Goal: Book appointment/travel/reservation: Book appointment/travel/reservation

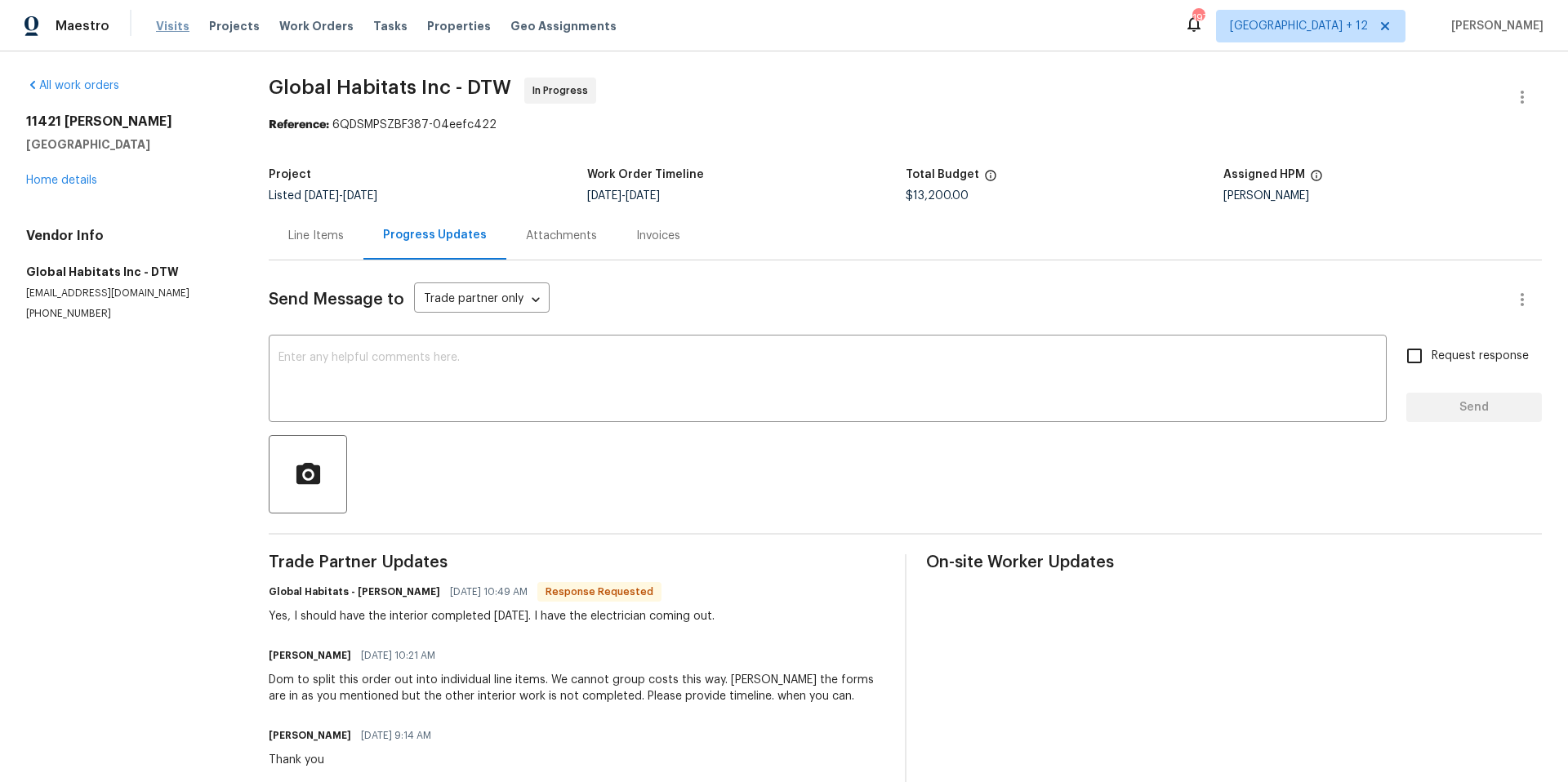
click at [160, 24] on span "Visits" at bounding box center [173, 26] width 34 height 16
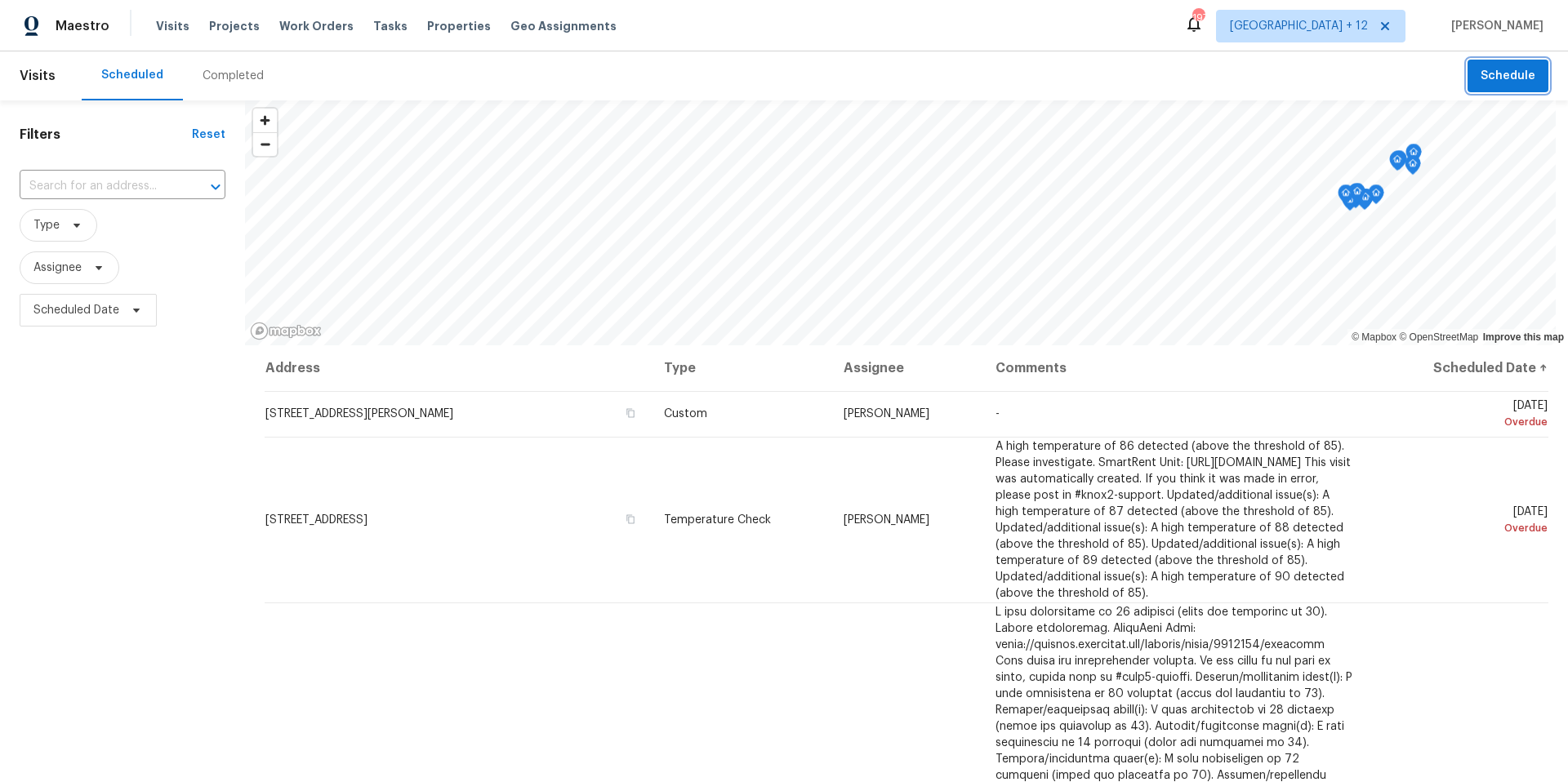
click at [1506, 80] on span "Schedule" at bounding box center [1507, 76] width 55 height 21
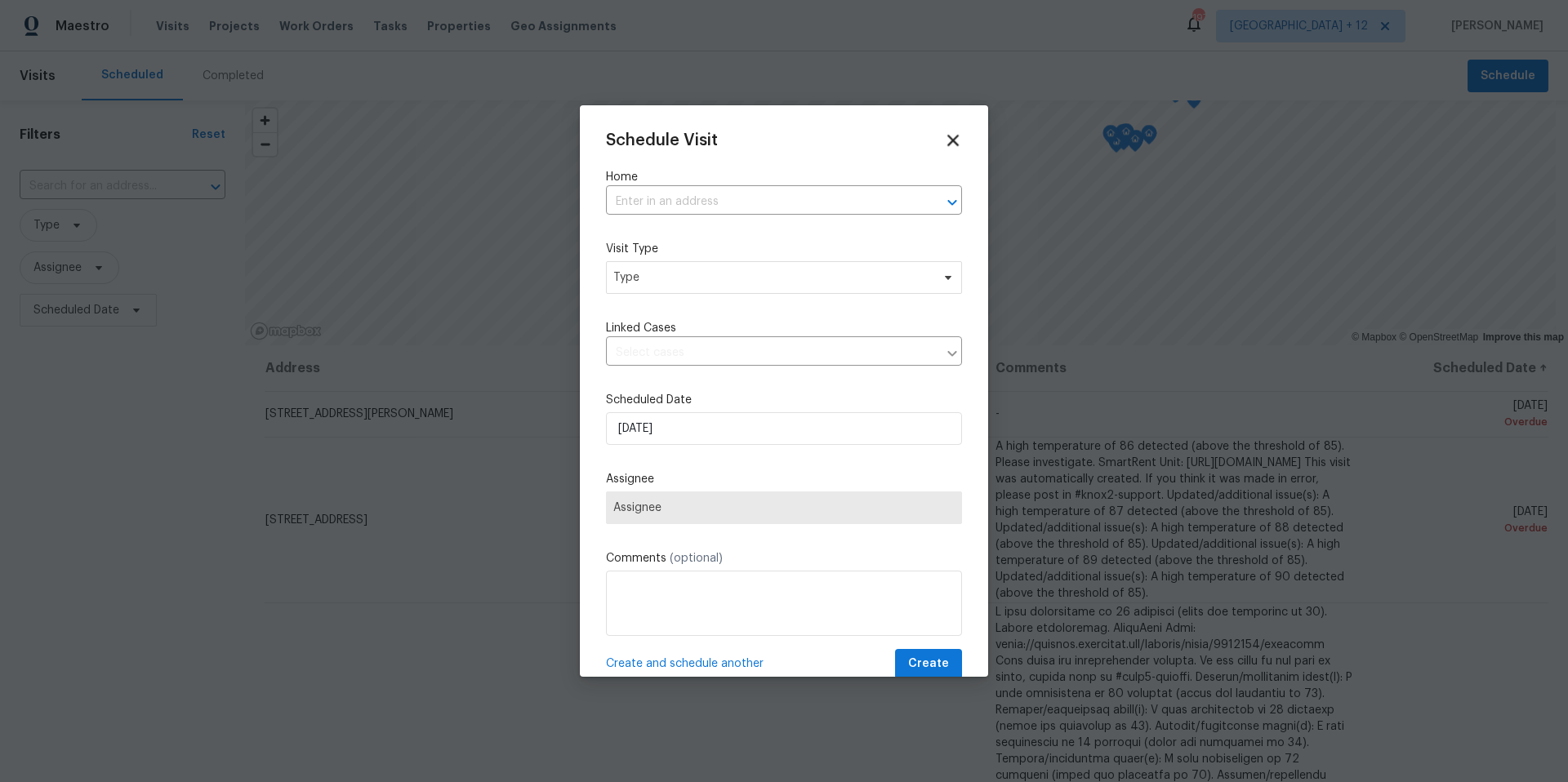
click at [947, 140] on icon at bounding box center [952, 139] width 11 height 11
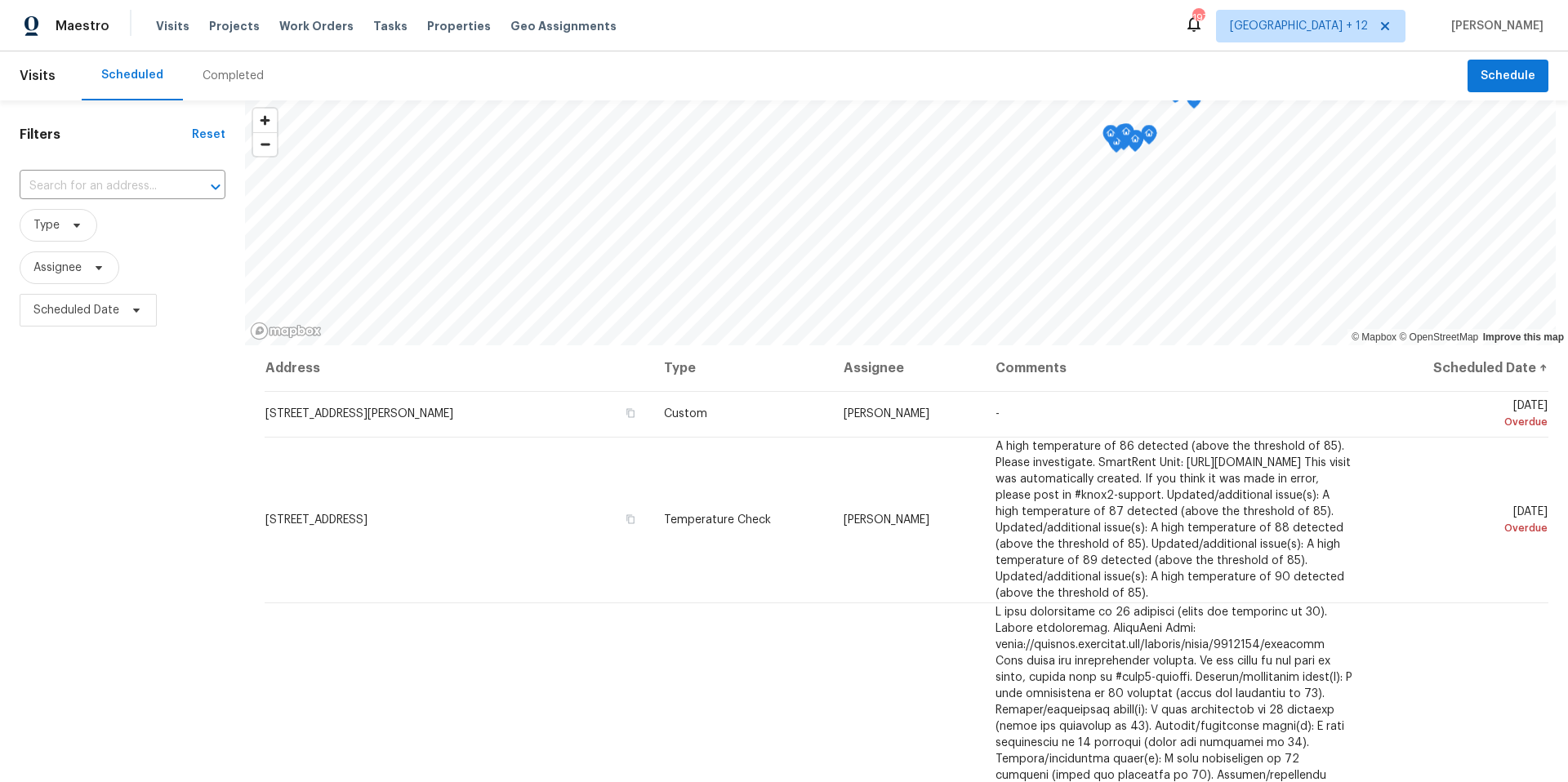
drag, startPoint x: 321, startPoint y: 25, endPoint x: 471, endPoint y: 39, distance: 150.7
click at [321, 26] on span "Work Orders" at bounding box center [316, 26] width 75 height 16
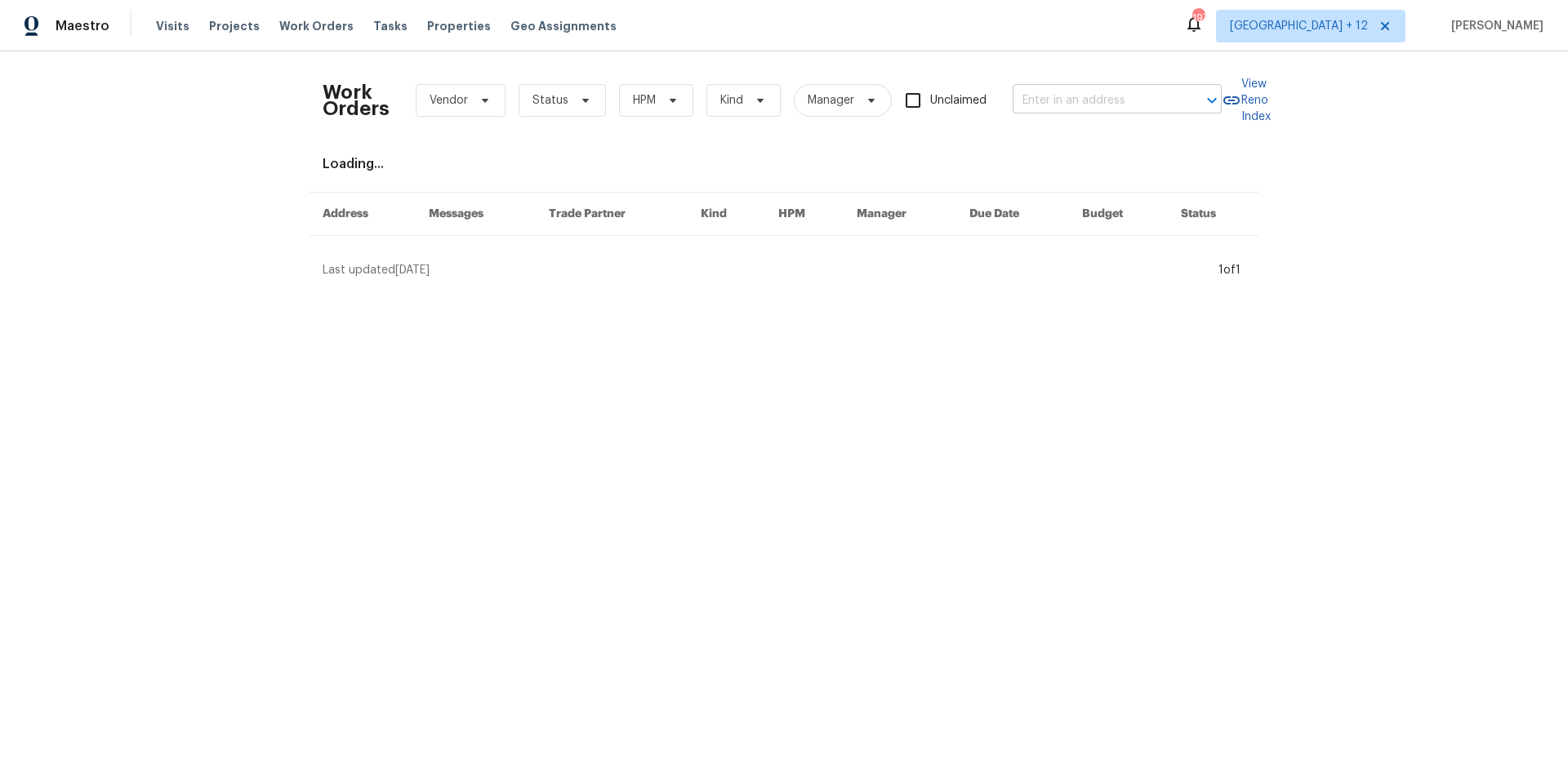
click at [1062, 94] on input "text" at bounding box center [1094, 100] width 163 height 25
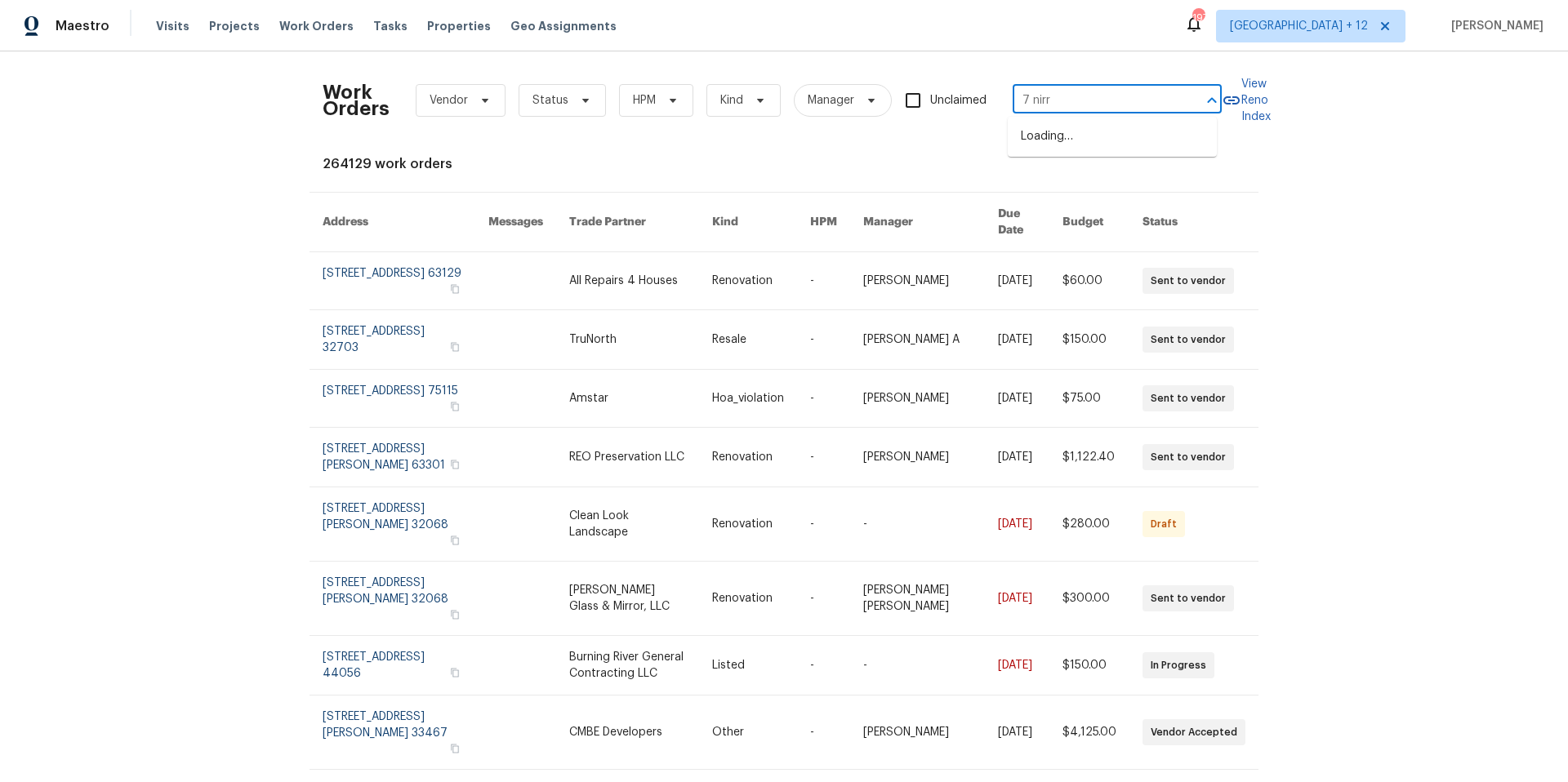
type input "7 nir"
click at [1073, 134] on li "7 Nirvana Dr, Saugus, MA 01906" at bounding box center [1112, 136] width 209 height 27
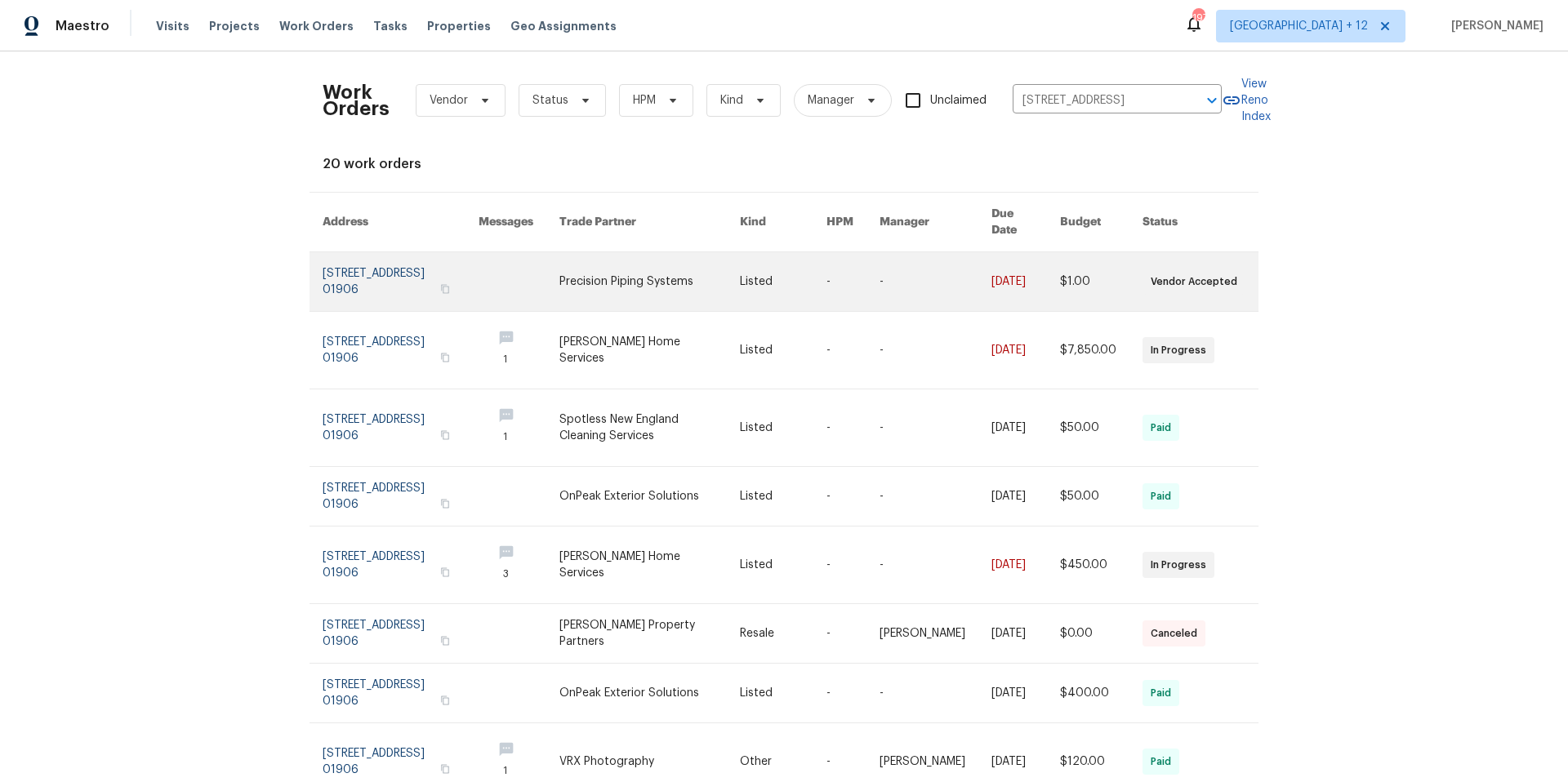
click at [324, 262] on link at bounding box center [400, 282] width 156 height 59
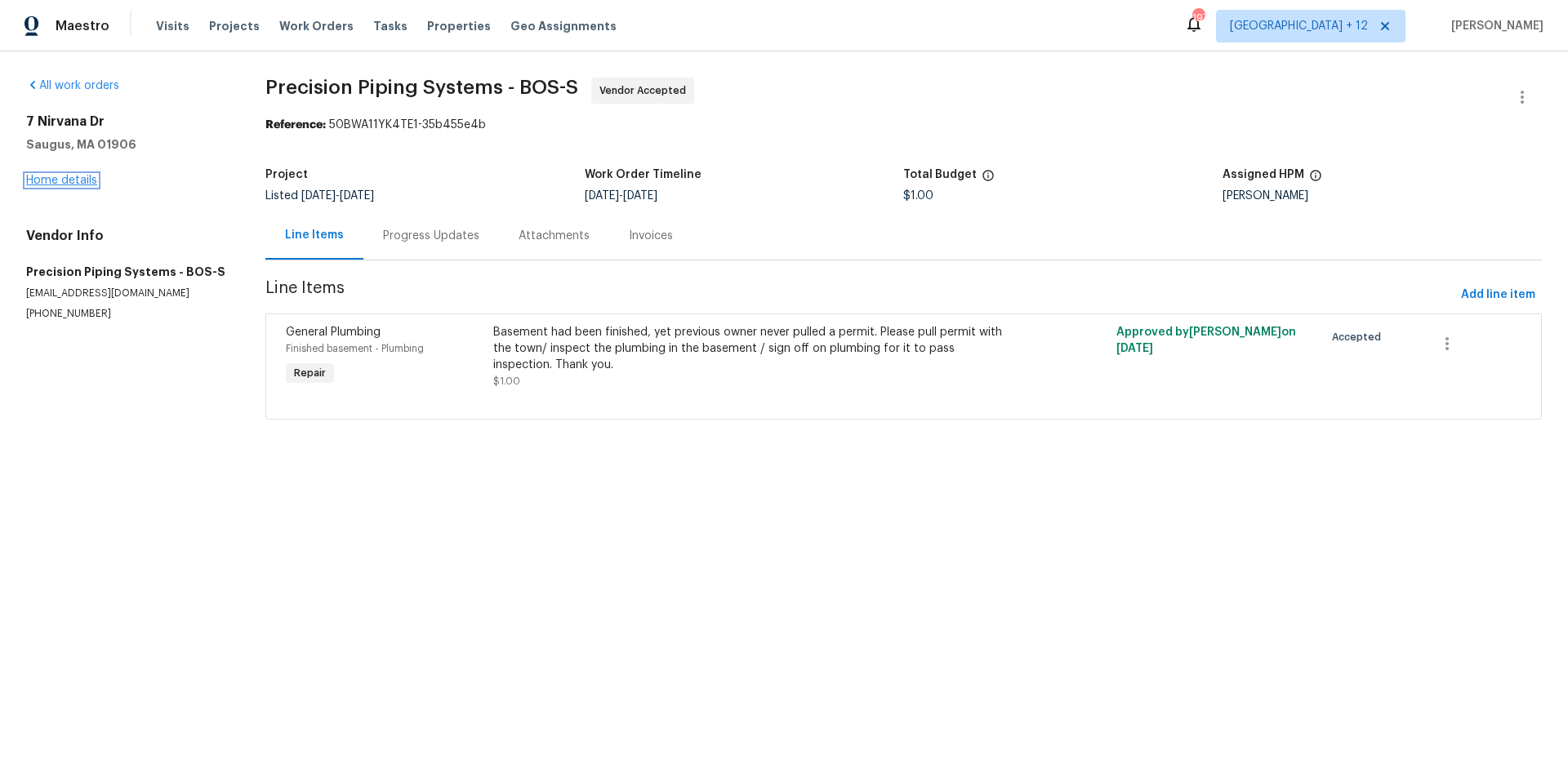
click at [71, 180] on link "Home details" at bounding box center [61, 180] width 71 height 11
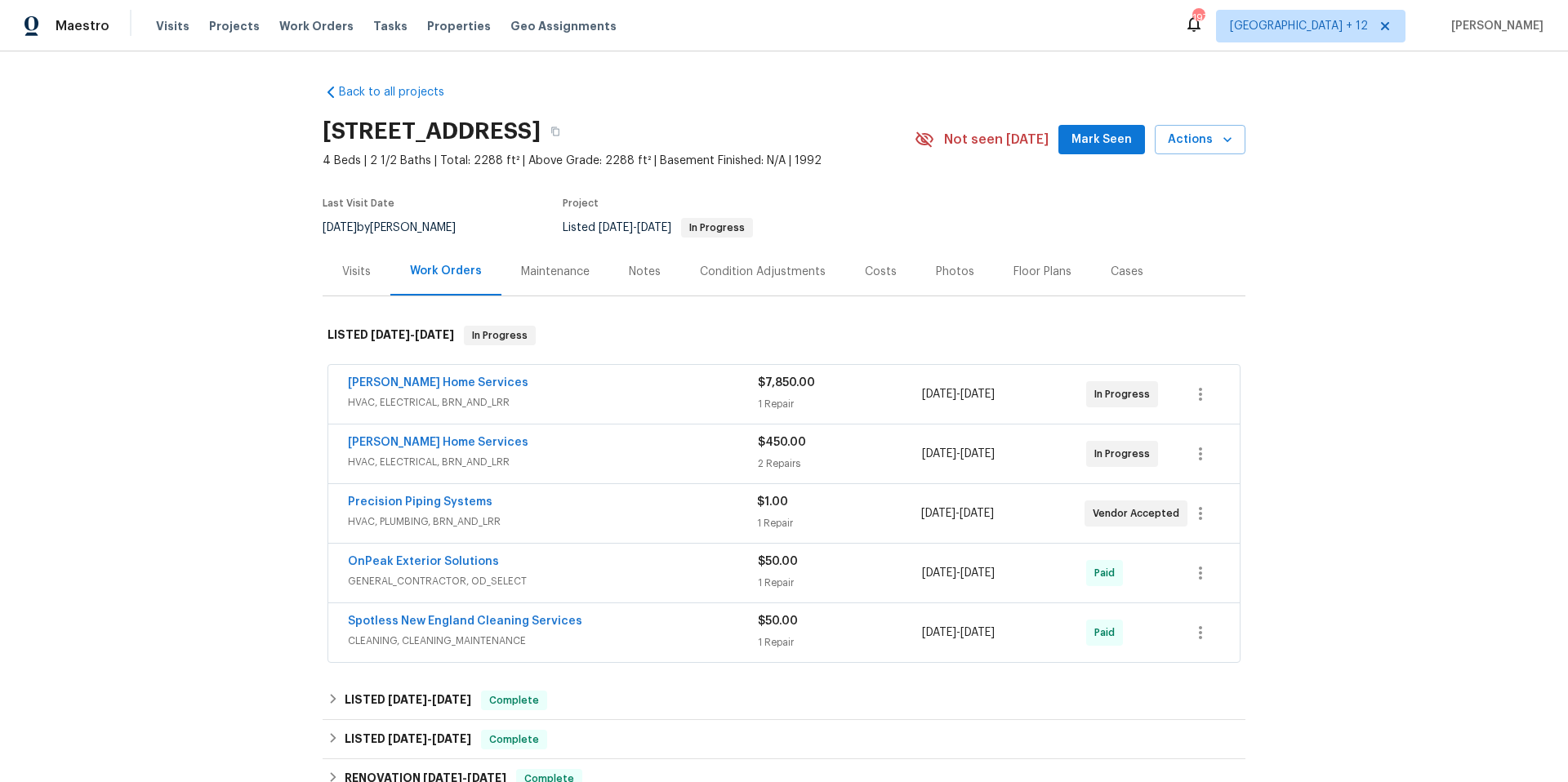
click at [343, 277] on div "Visits" at bounding box center [356, 272] width 29 height 16
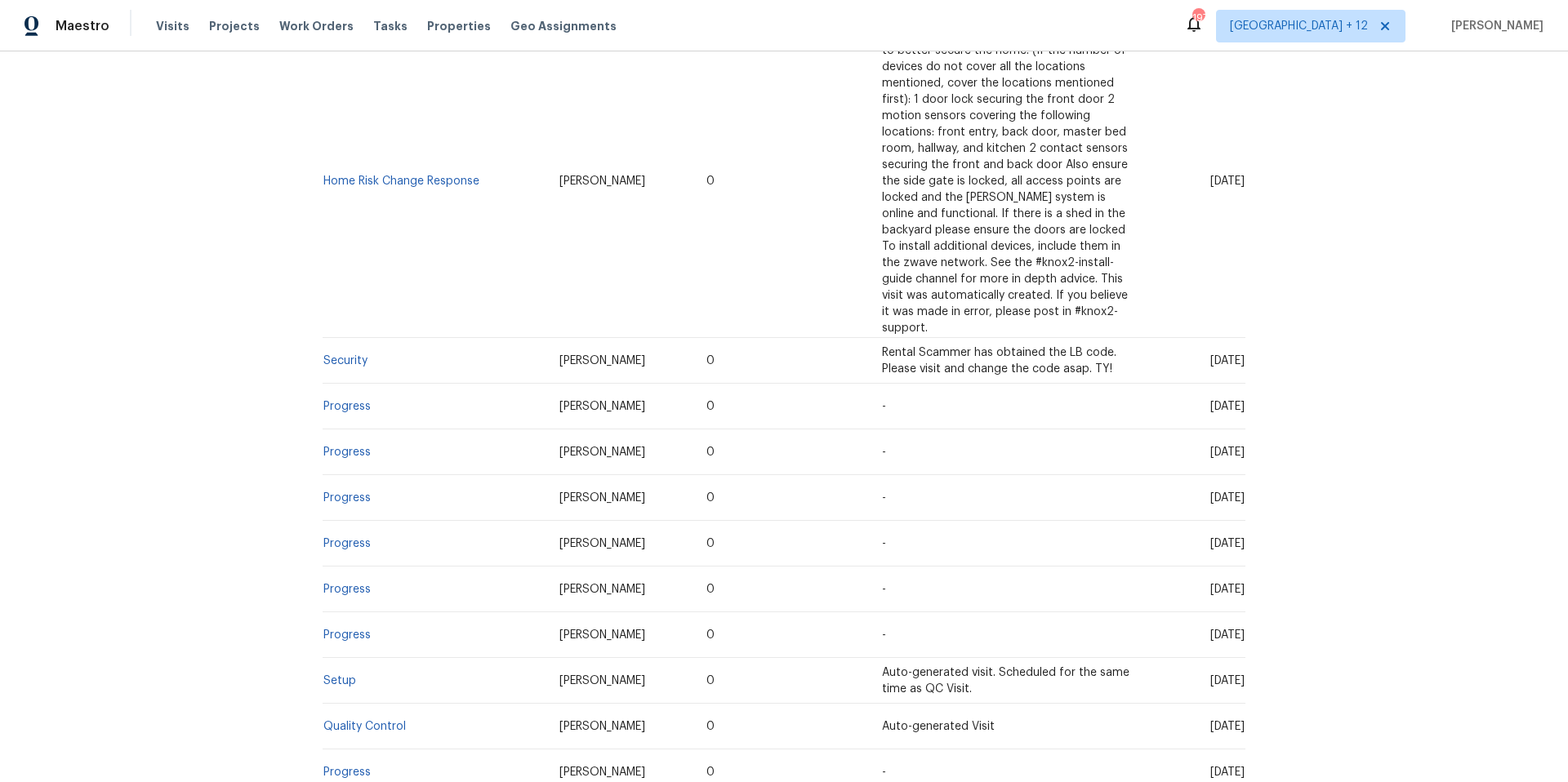
scroll to position [668, 0]
click at [340, 400] on link "Progress" at bounding box center [347, 405] width 48 height 11
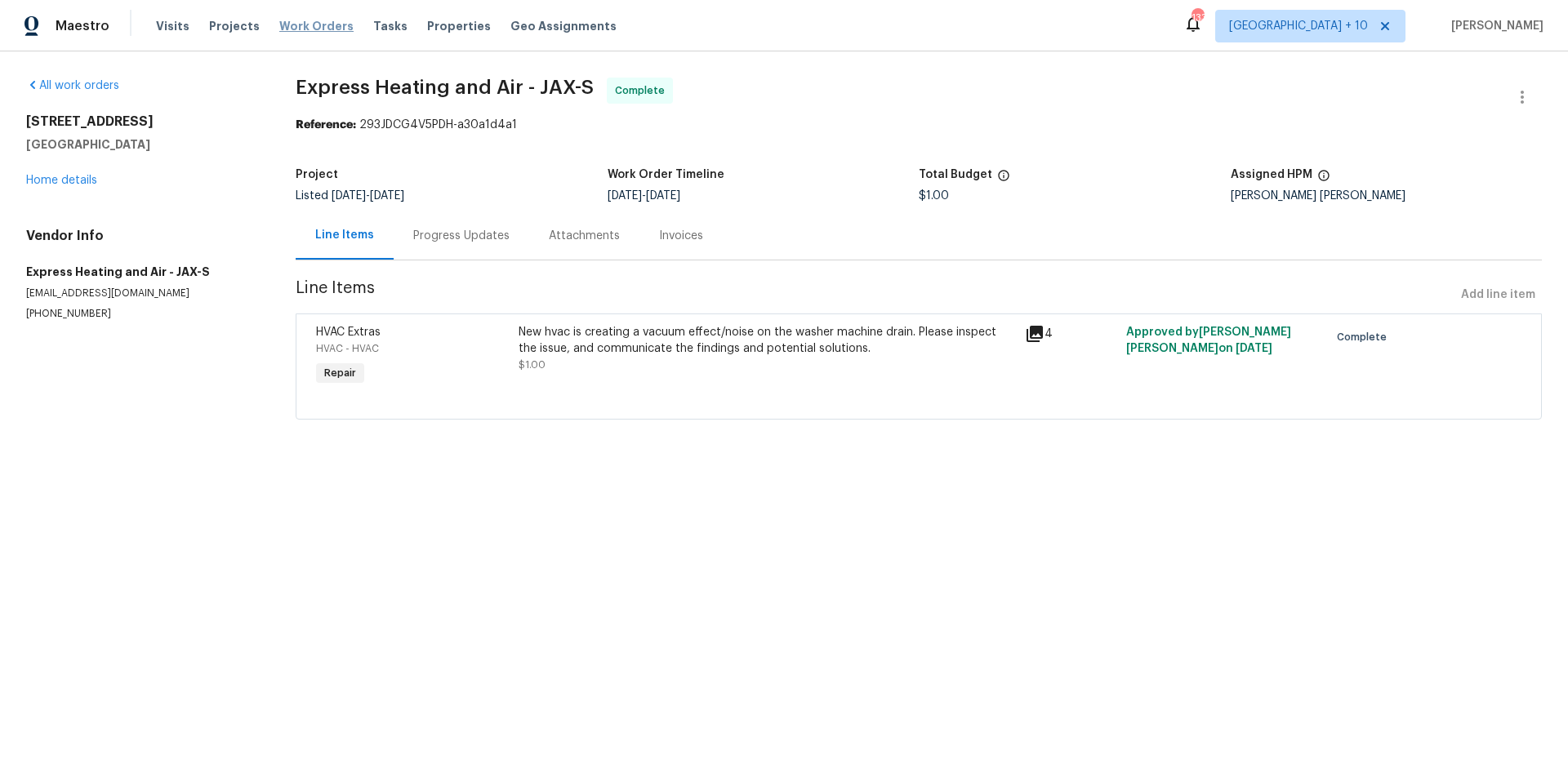
click at [303, 18] on span "Work Orders" at bounding box center [316, 26] width 75 height 16
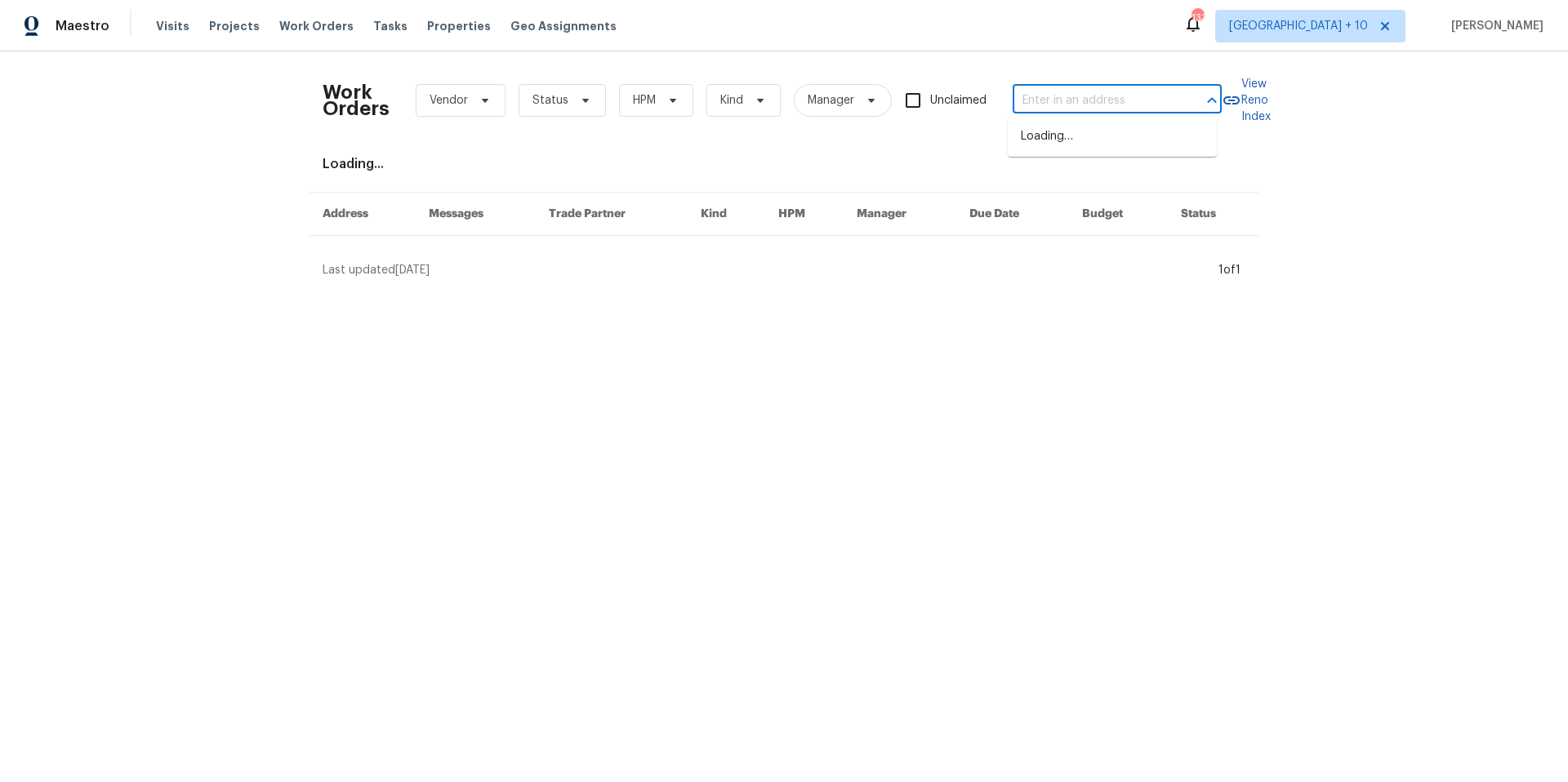
click at [1029, 101] on input "text" at bounding box center [1094, 100] width 163 height 25
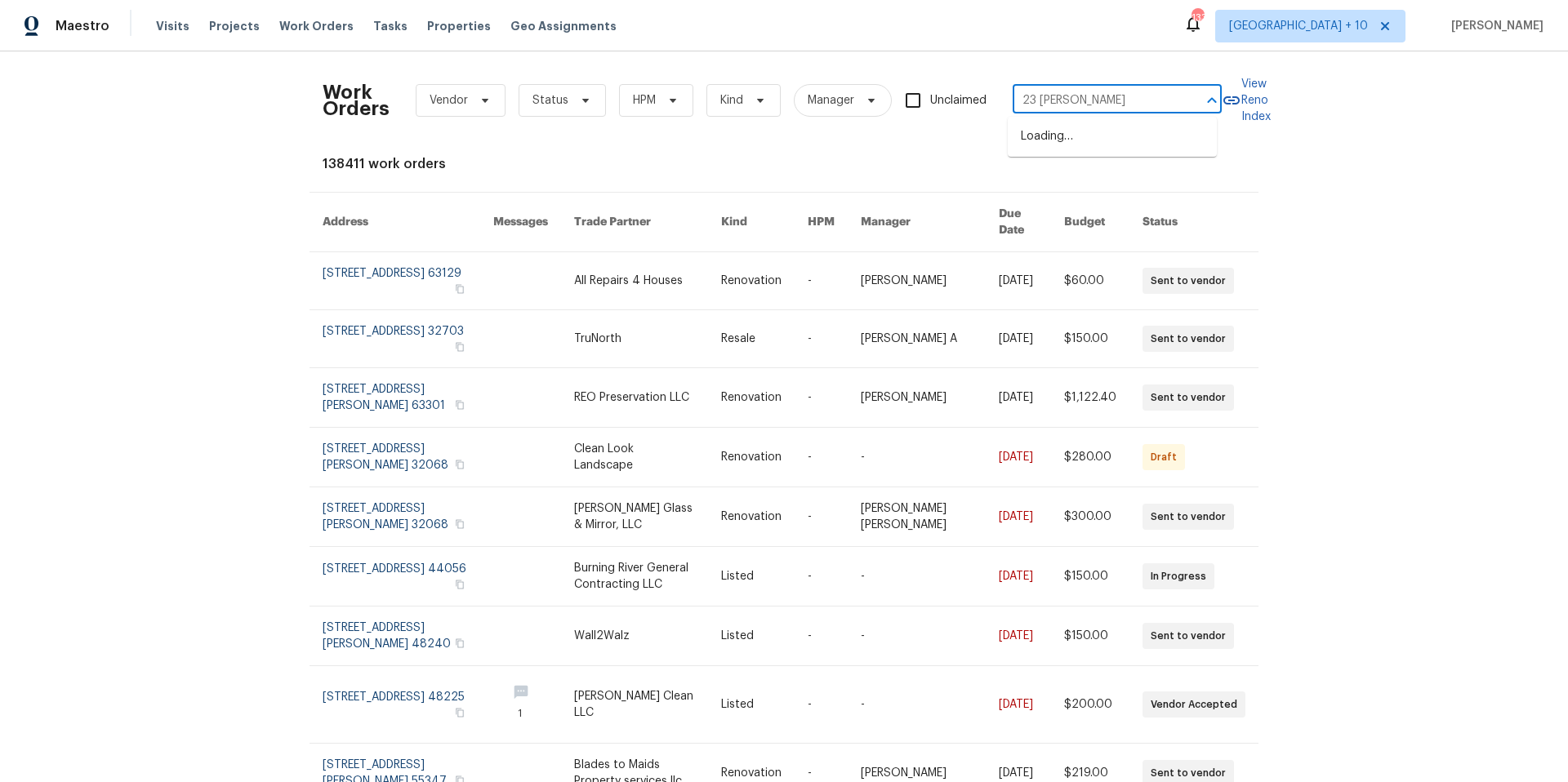
type input "23 west"
click at [1101, 249] on li "[STREET_ADDRESS]" at bounding box center [1112, 234] width 209 height 27
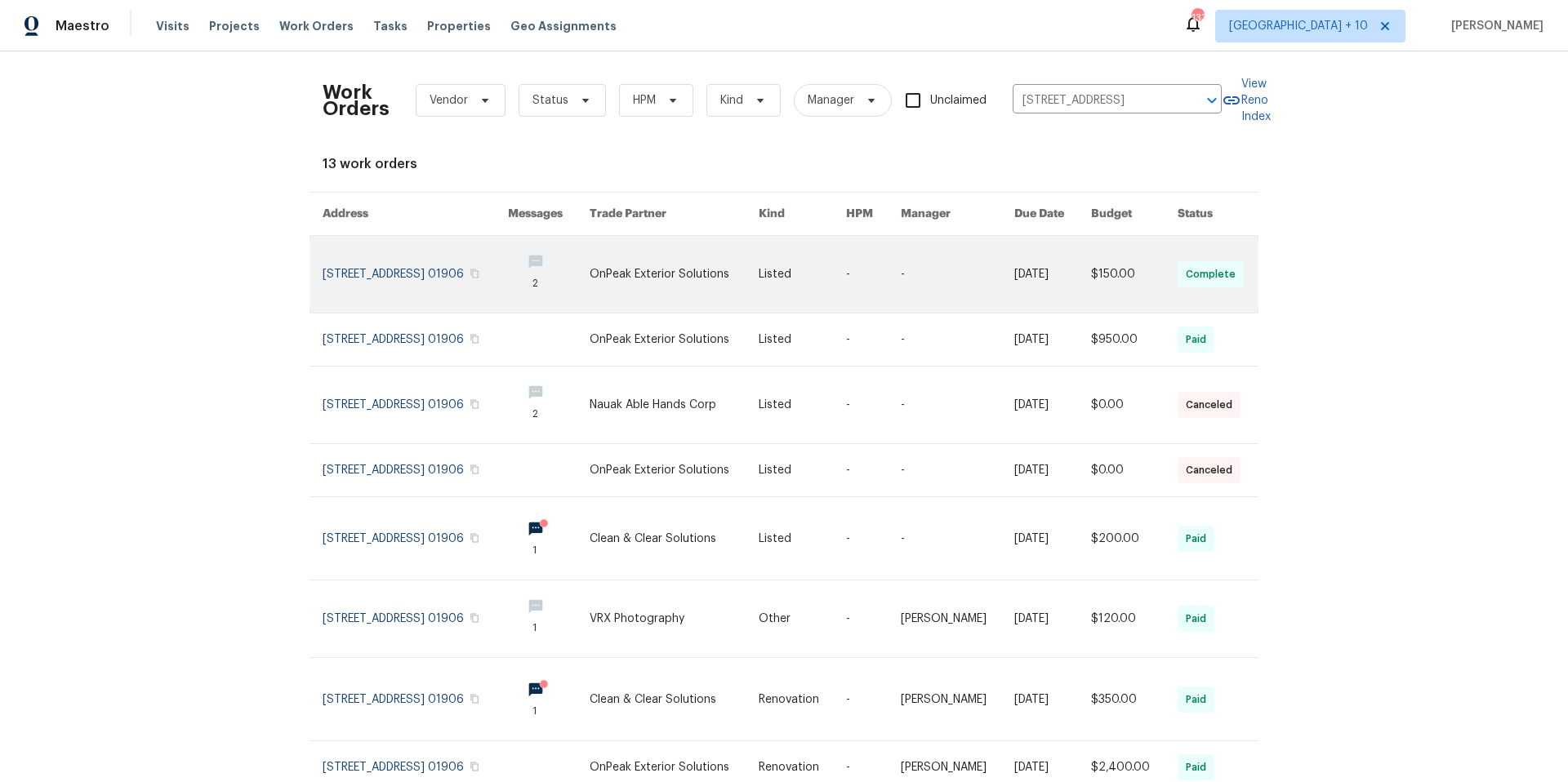
click at [392, 271] on link at bounding box center [415, 274] width 185 height 77
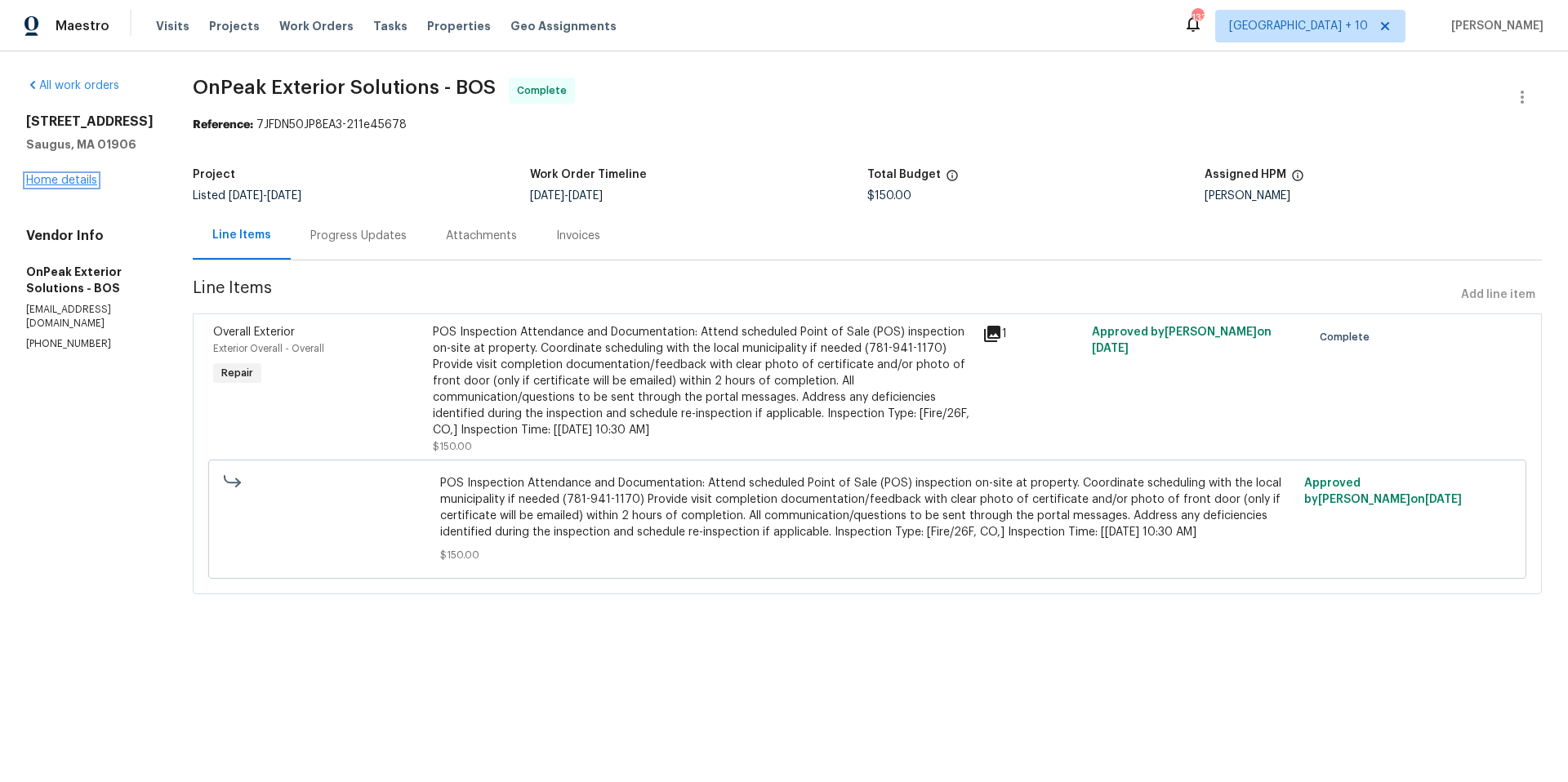
click at [81, 186] on link "Home details" at bounding box center [61, 180] width 71 height 11
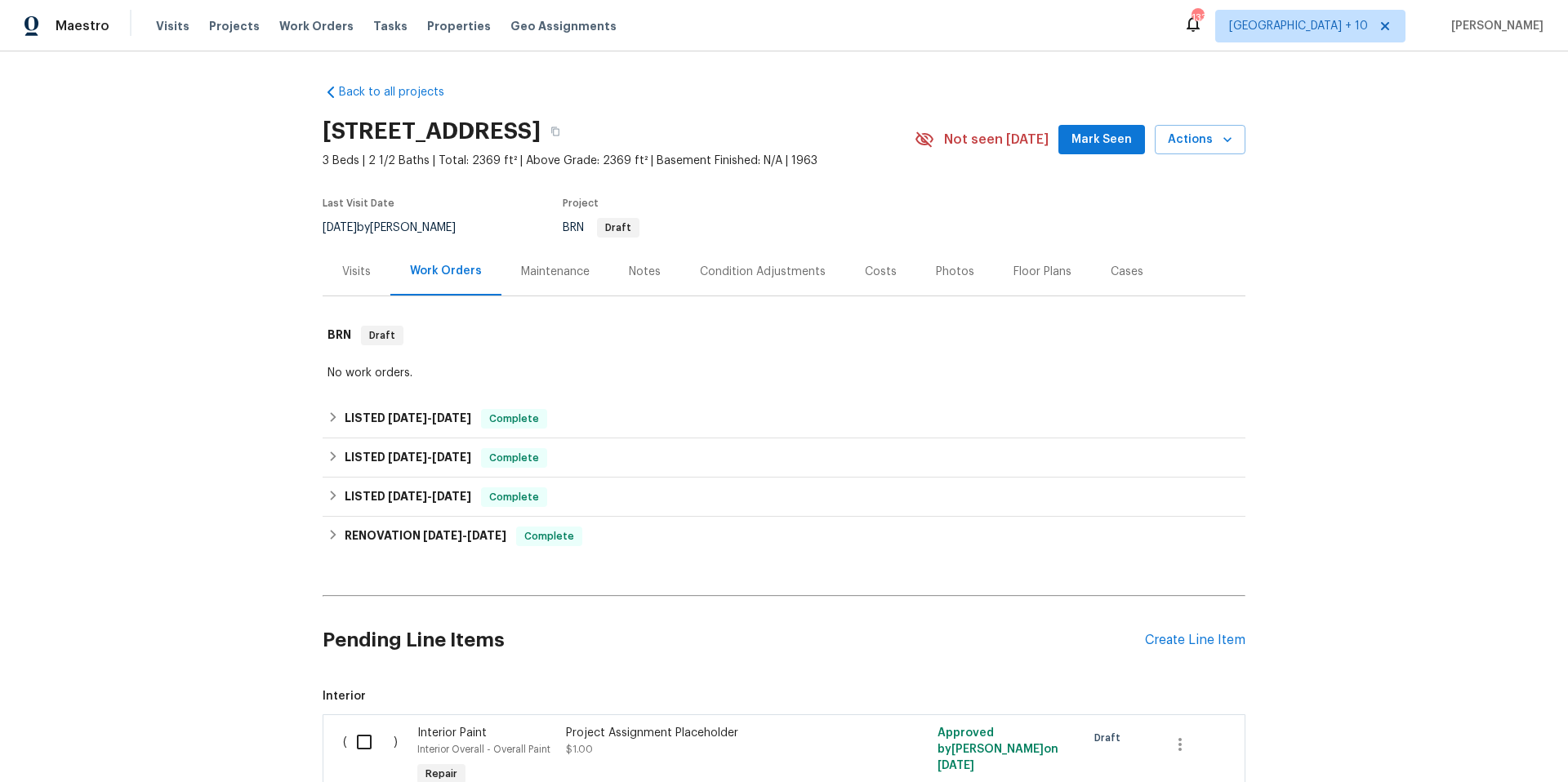
click at [350, 275] on div "Visits" at bounding box center [356, 272] width 29 height 16
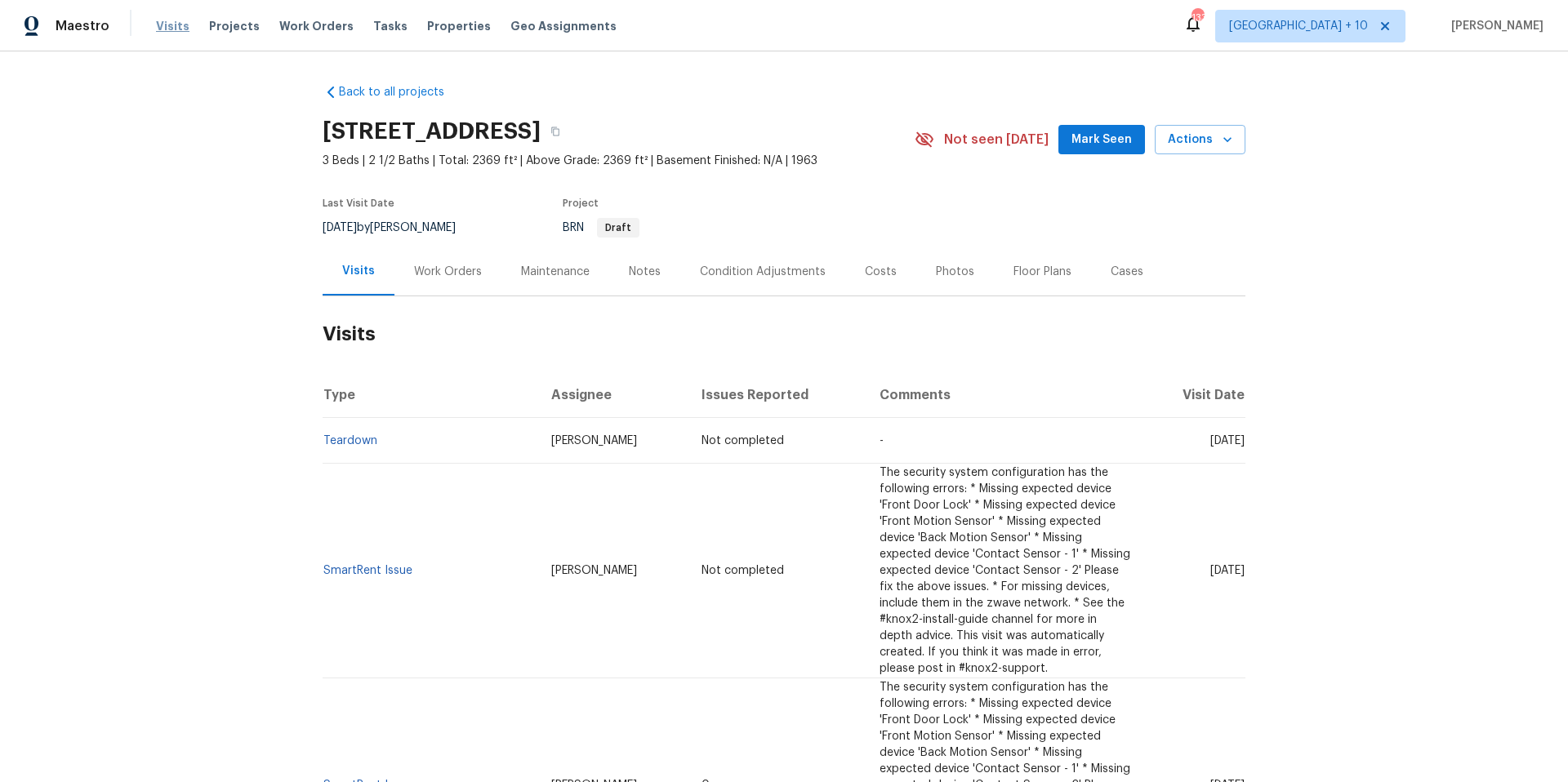
click at [165, 33] on span "Visits" at bounding box center [173, 26] width 34 height 16
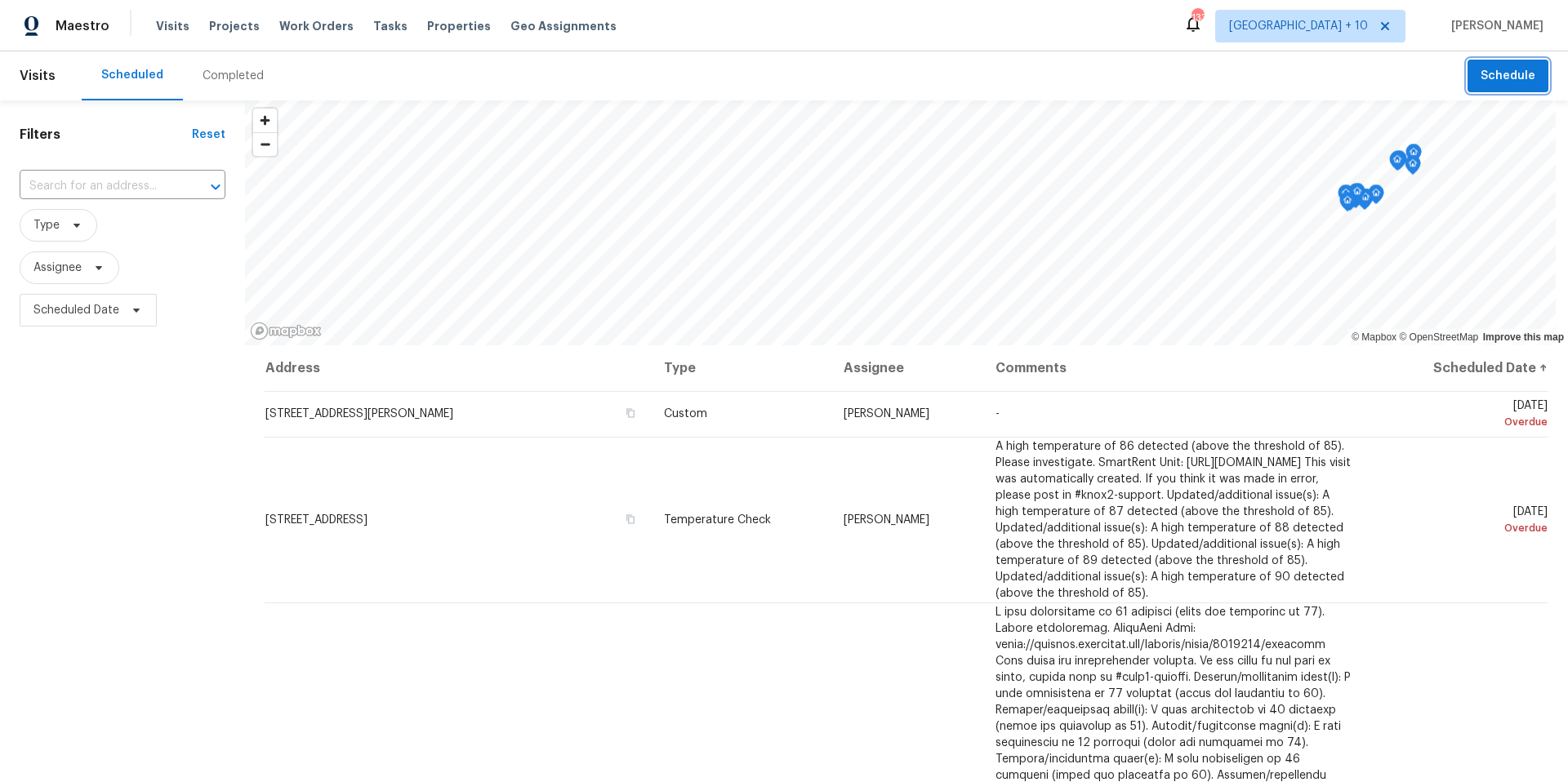
click at [1482, 79] on span "Schedule" at bounding box center [1507, 76] width 55 height 21
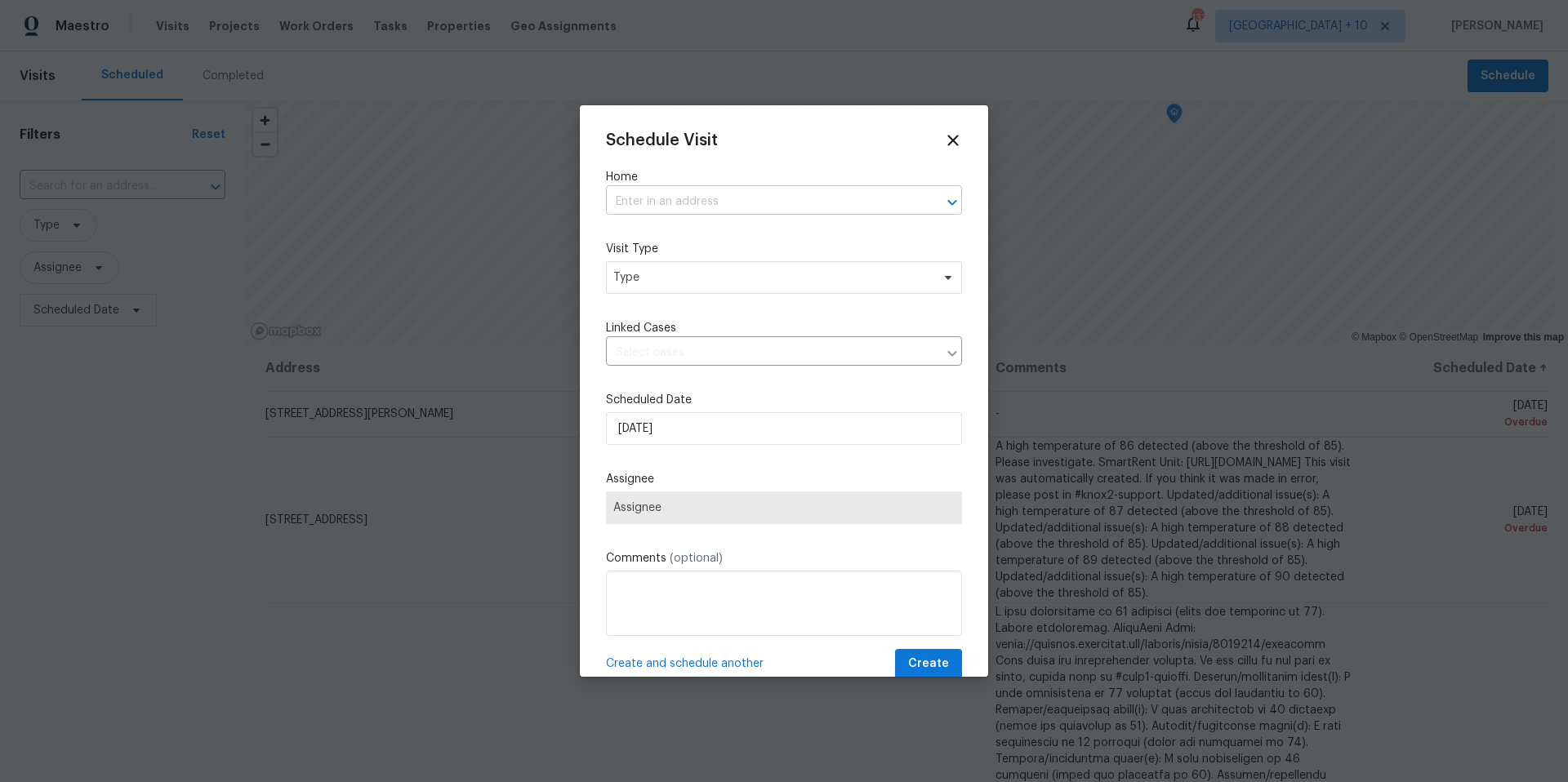
click at [782, 203] on input "text" at bounding box center [761, 201] width 310 height 25
type input "23 west"
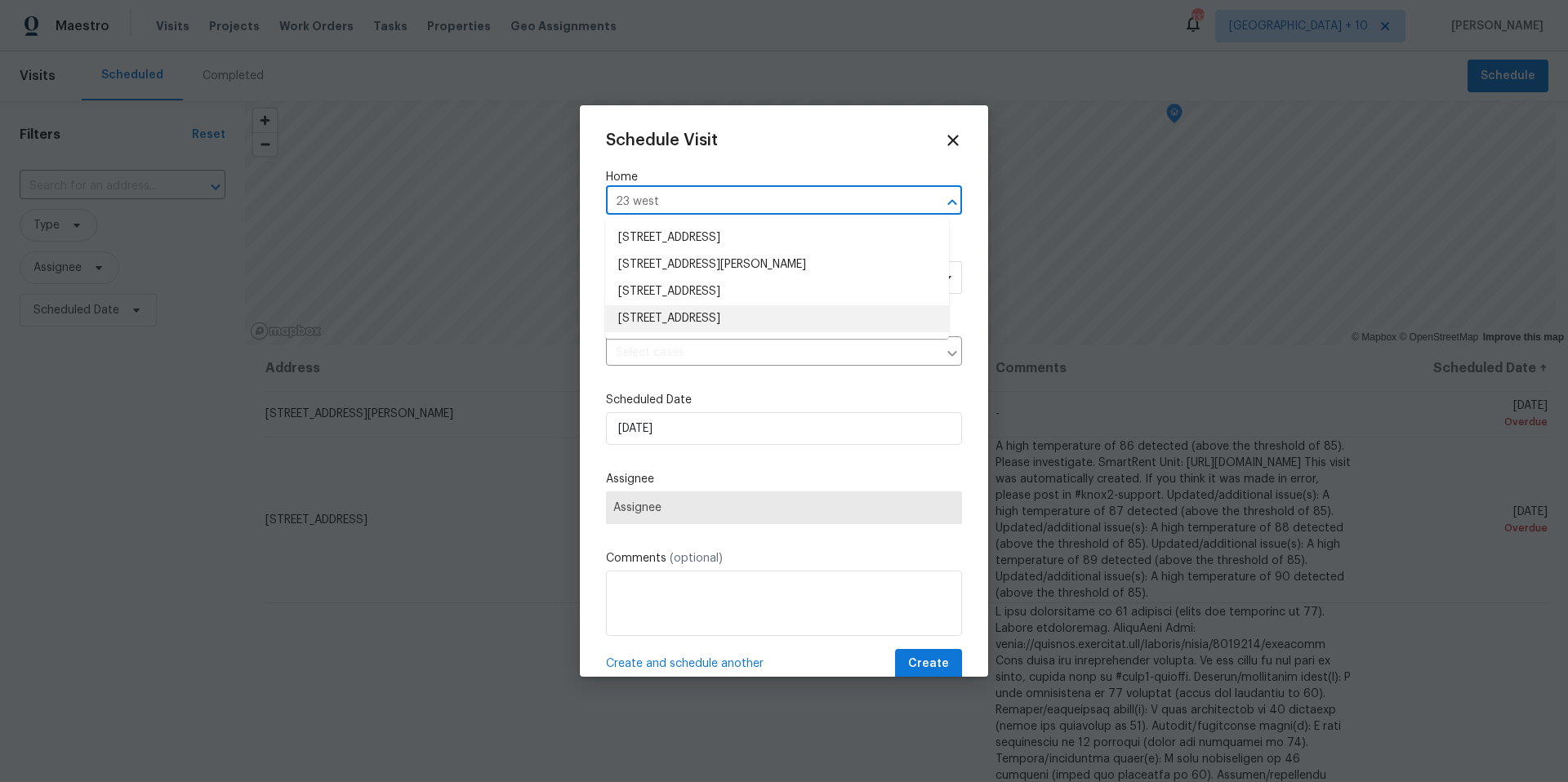
click at [771, 311] on li "[STREET_ADDRESS]" at bounding box center [777, 318] width 344 height 27
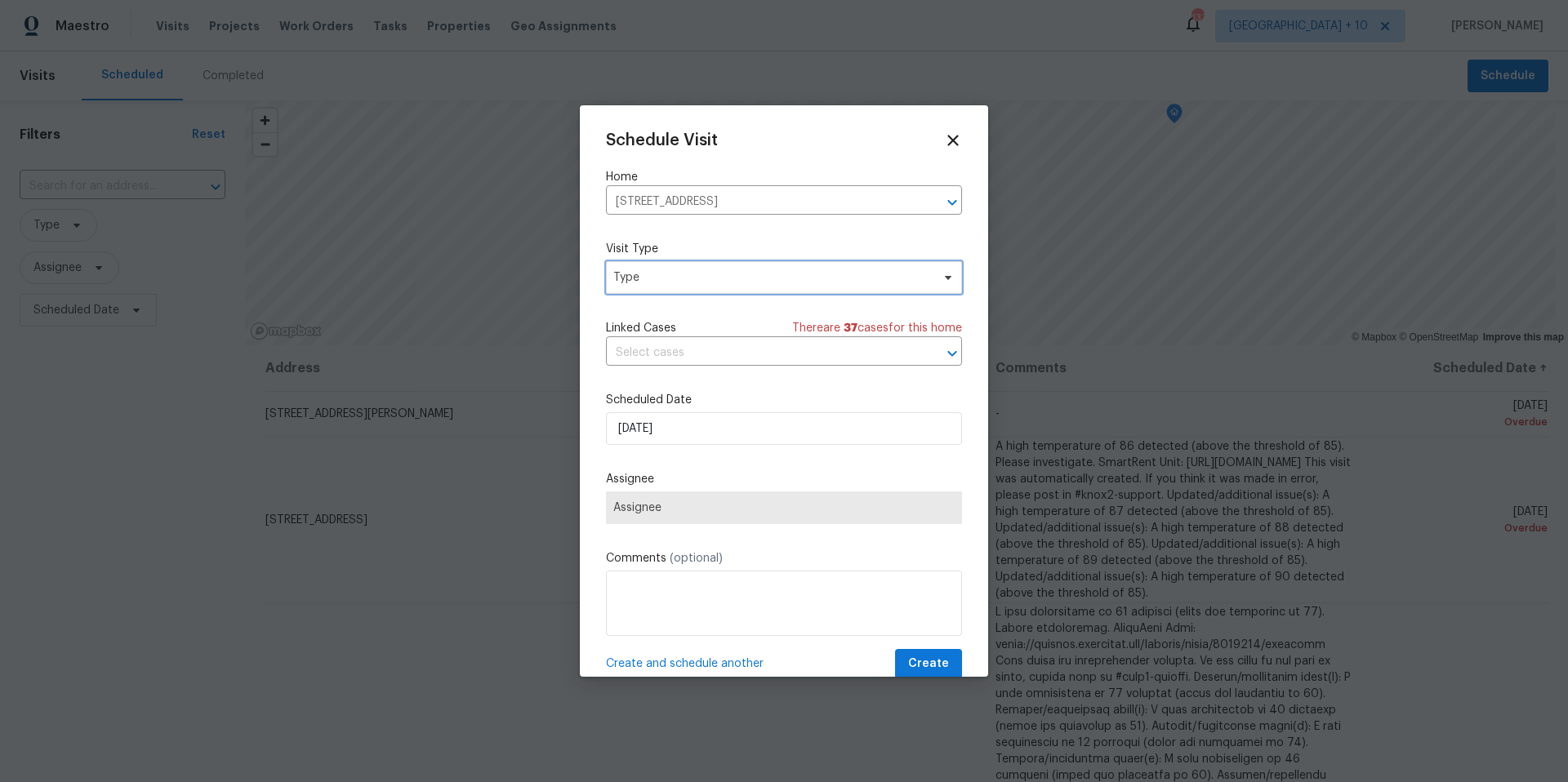
click at [712, 290] on span "Type" at bounding box center [784, 278] width 356 height 33
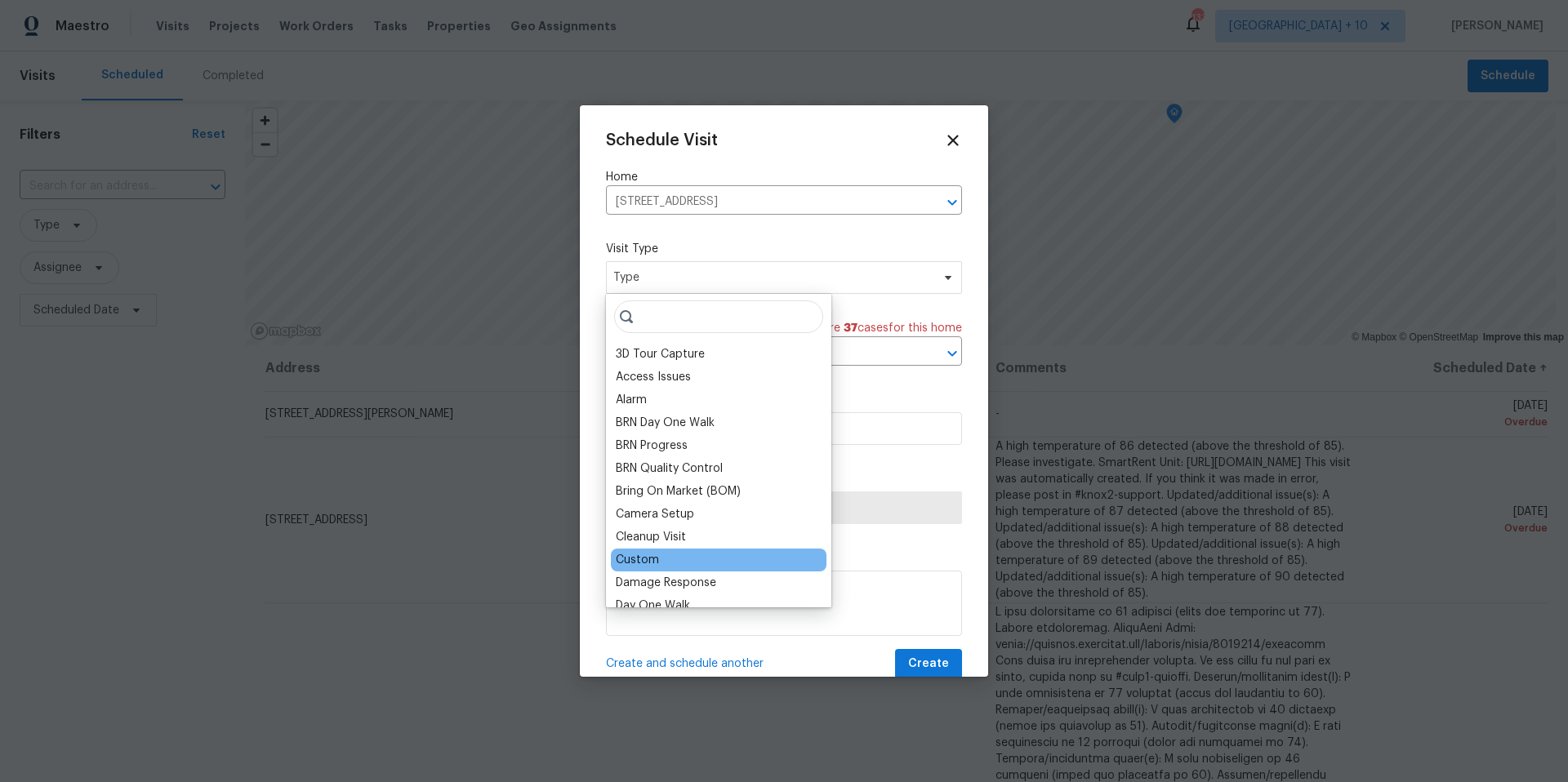
click at [657, 563] on div "Custom" at bounding box center [638, 560] width 44 height 16
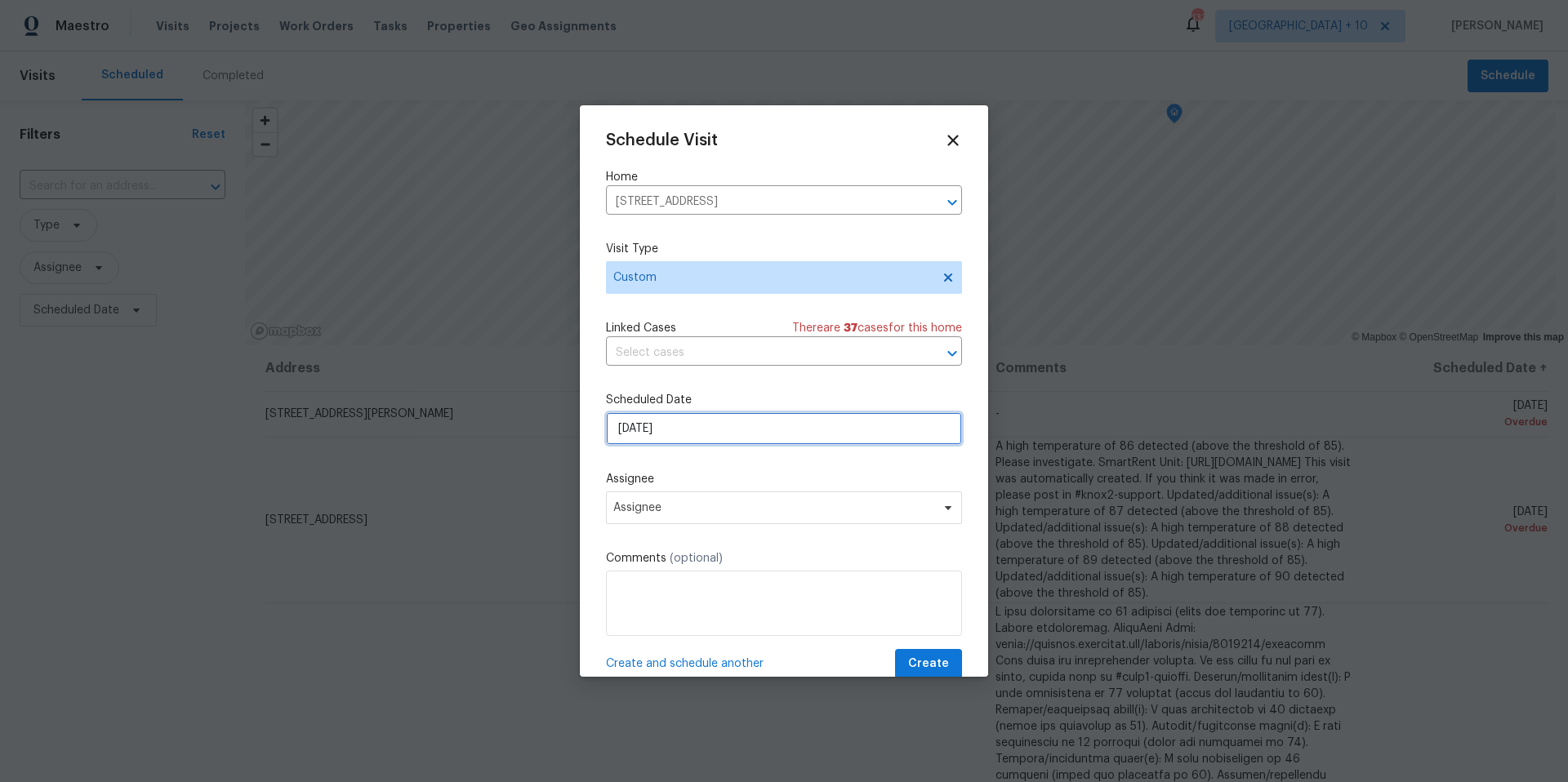
click at [684, 417] on input "[DATE]" at bounding box center [784, 429] width 356 height 33
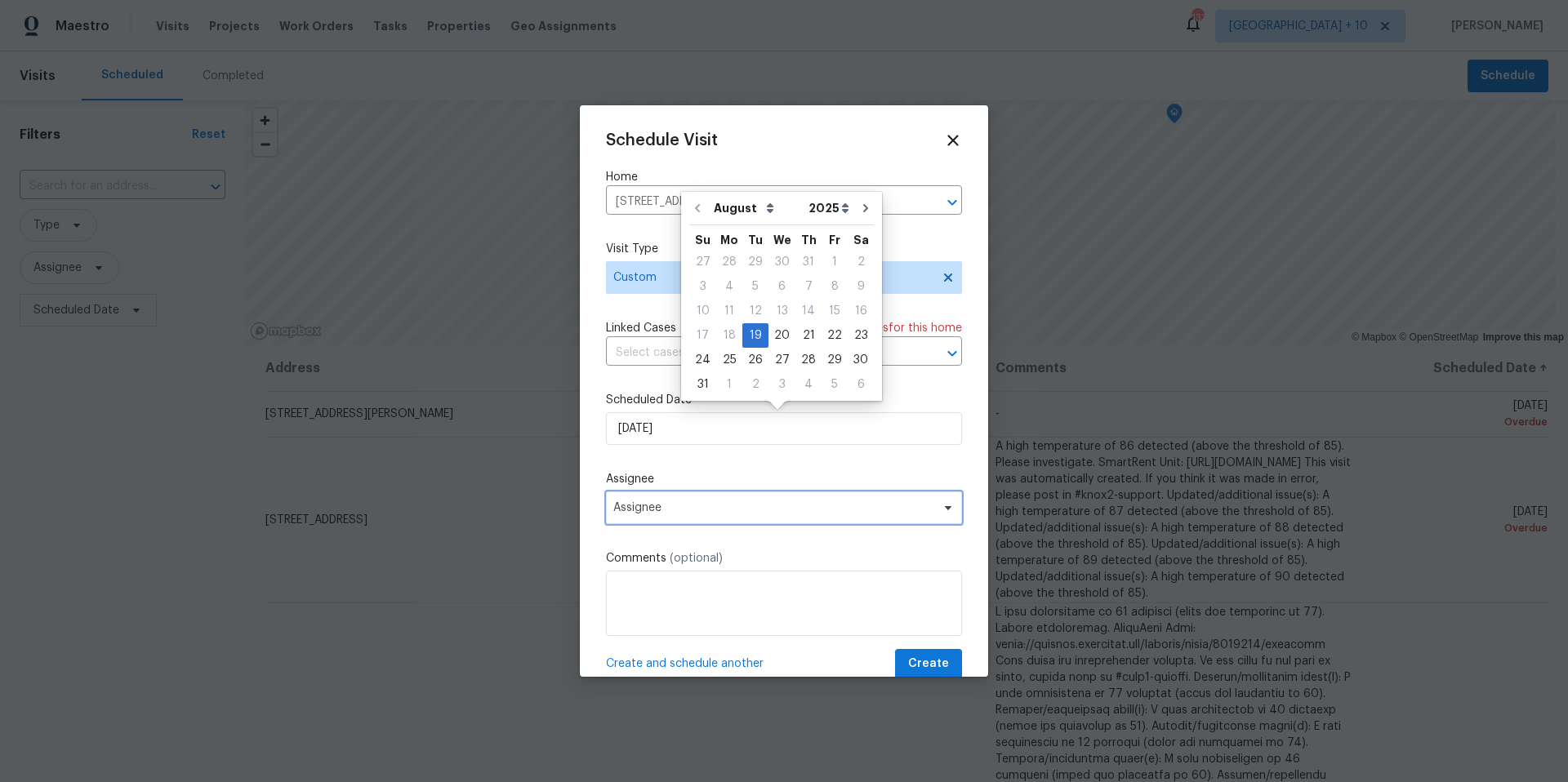
click at [724, 512] on span "Assignee" at bounding box center [773, 507] width 320 height 13
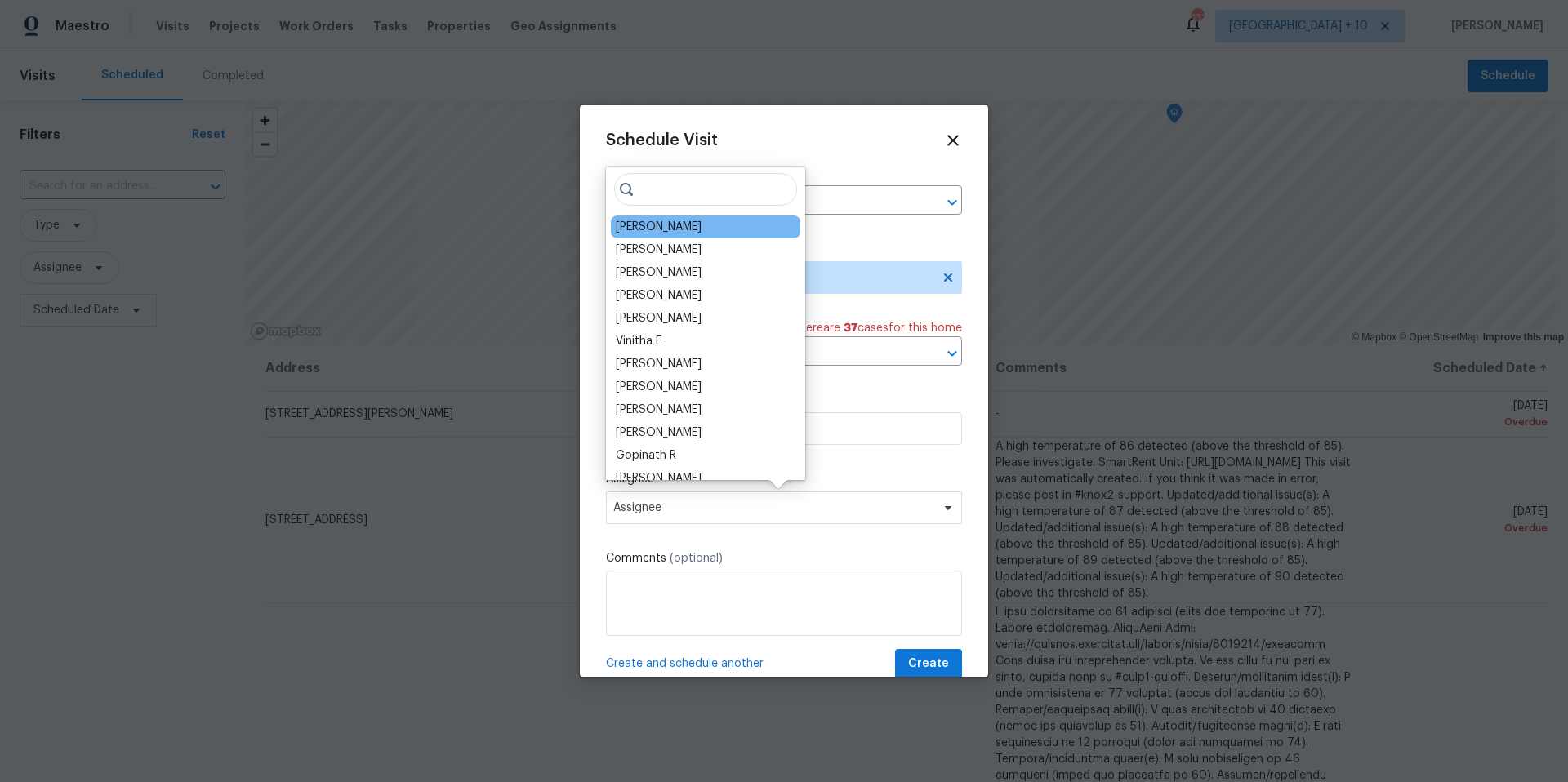
click at [639, 229] on div "[PERSON_NAME]" at bounding box center [659, 227] width 86 height 16
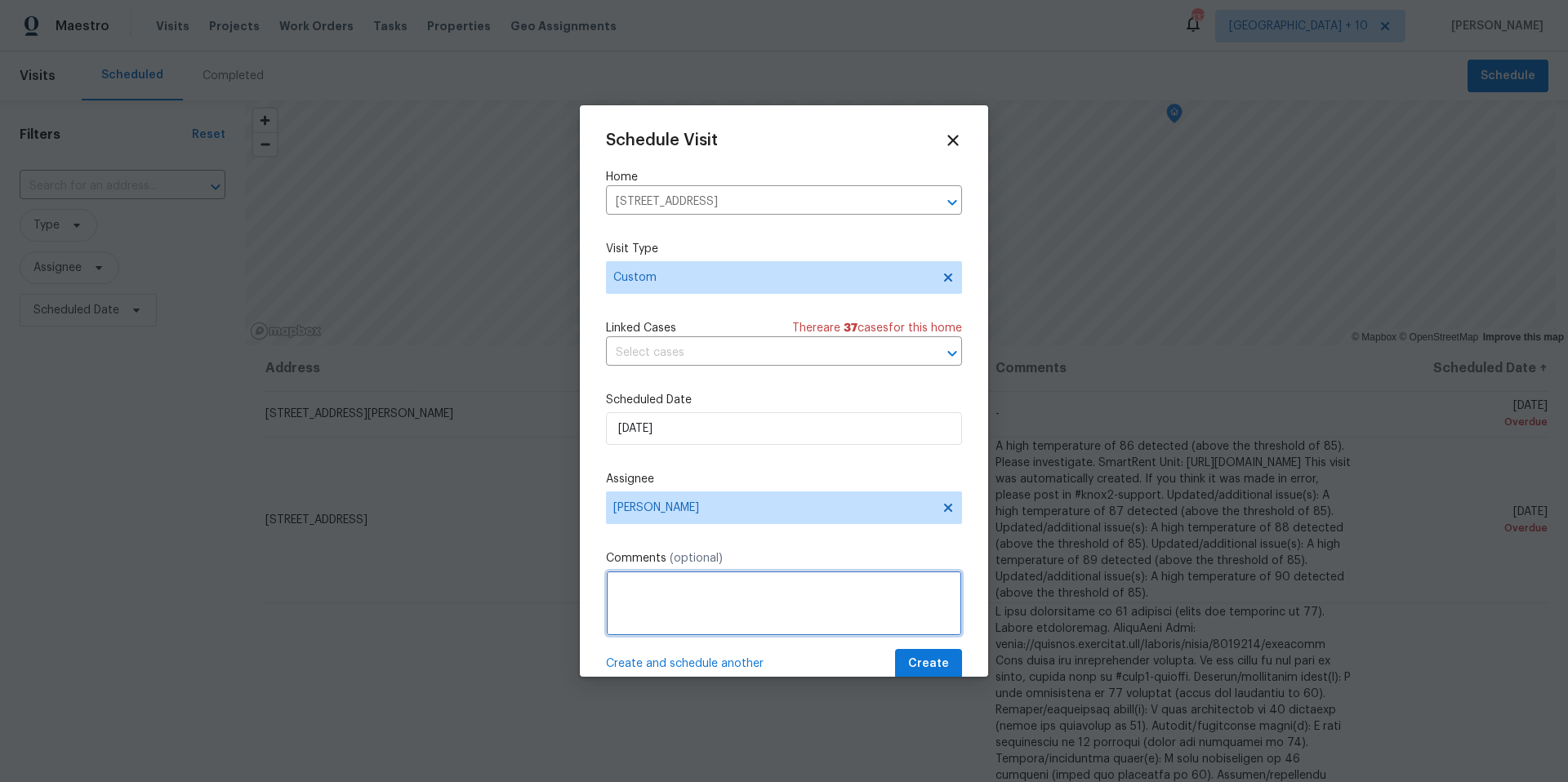
click at [711, 632] on textarea at bounding box center [784, 604] width 356 height 66
paste textarea "Hi [PERSON_NAME]! [STREET_ADDRESS]. The final water reading is scheduled [DATE]…"
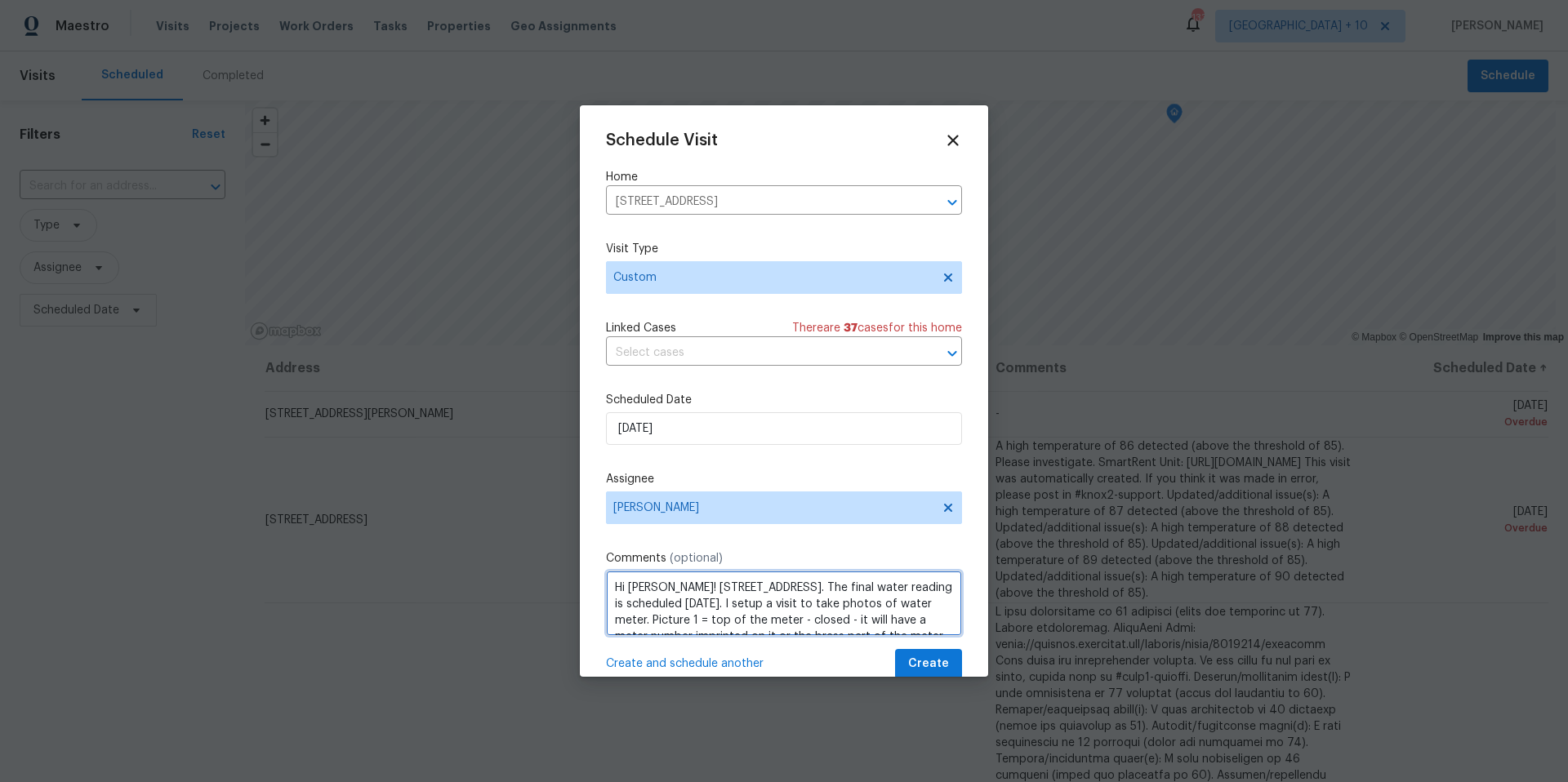
drag, startPoint x: 617, startPoint y: 620, endPoint x: 609, endPoint y: 618, distance: 8.2
click at [609, 618] on textarea "Hi [PERSON_NAME]! [STREET_ADDRESS]. The final water reading is scheduled [DATE]…" at bounding box center [784, 604] width 356 height 66
drag, startPoint x: 909, startPoint y: 604, endPoint x: 568, endPoint y: 592, distance: 341.2
click at [568, 595] on div "Schedule Visit Home [STREET_ADDRESS] ​ Visit Type Custom Linked Cases There are…" at bounding box center [784, 391] width 1568 height 782
click at [767, 588] on textarea "Take photos of water meter. Picture 1 = top of the meter - closed - it will hav…" at bounding box center [784, 604] width 356 height 66
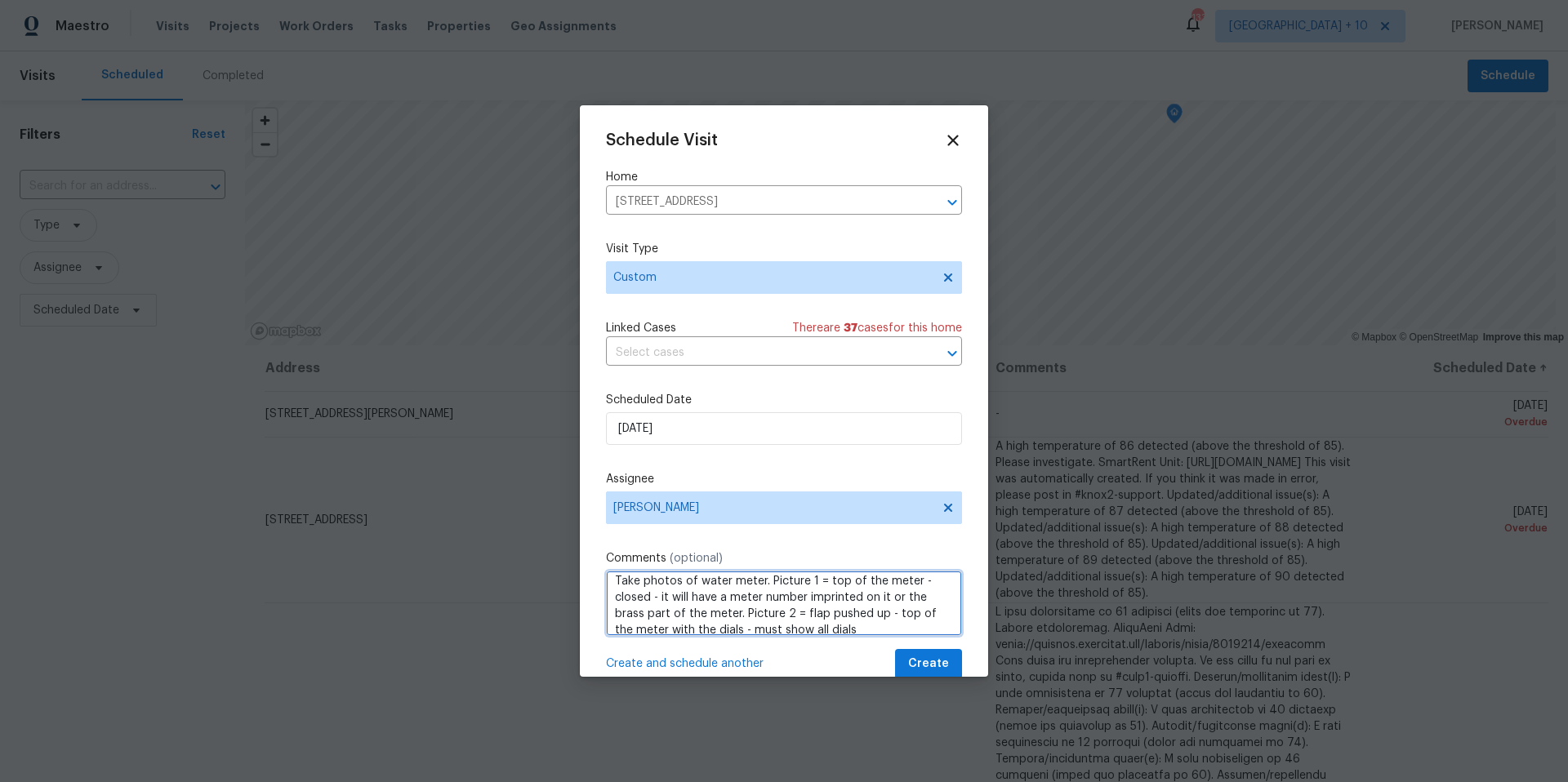
scroll to position [18, 0]
click at [868, 617] on textarea "Take photos of water meter. Picture 1 = top of the meter - closed - it will hav…" at bounding box center [784, 604] width 356 height 66
type textarea "Take photos of water meter. Picture 1 = top of the meter - closed - it will hav…"
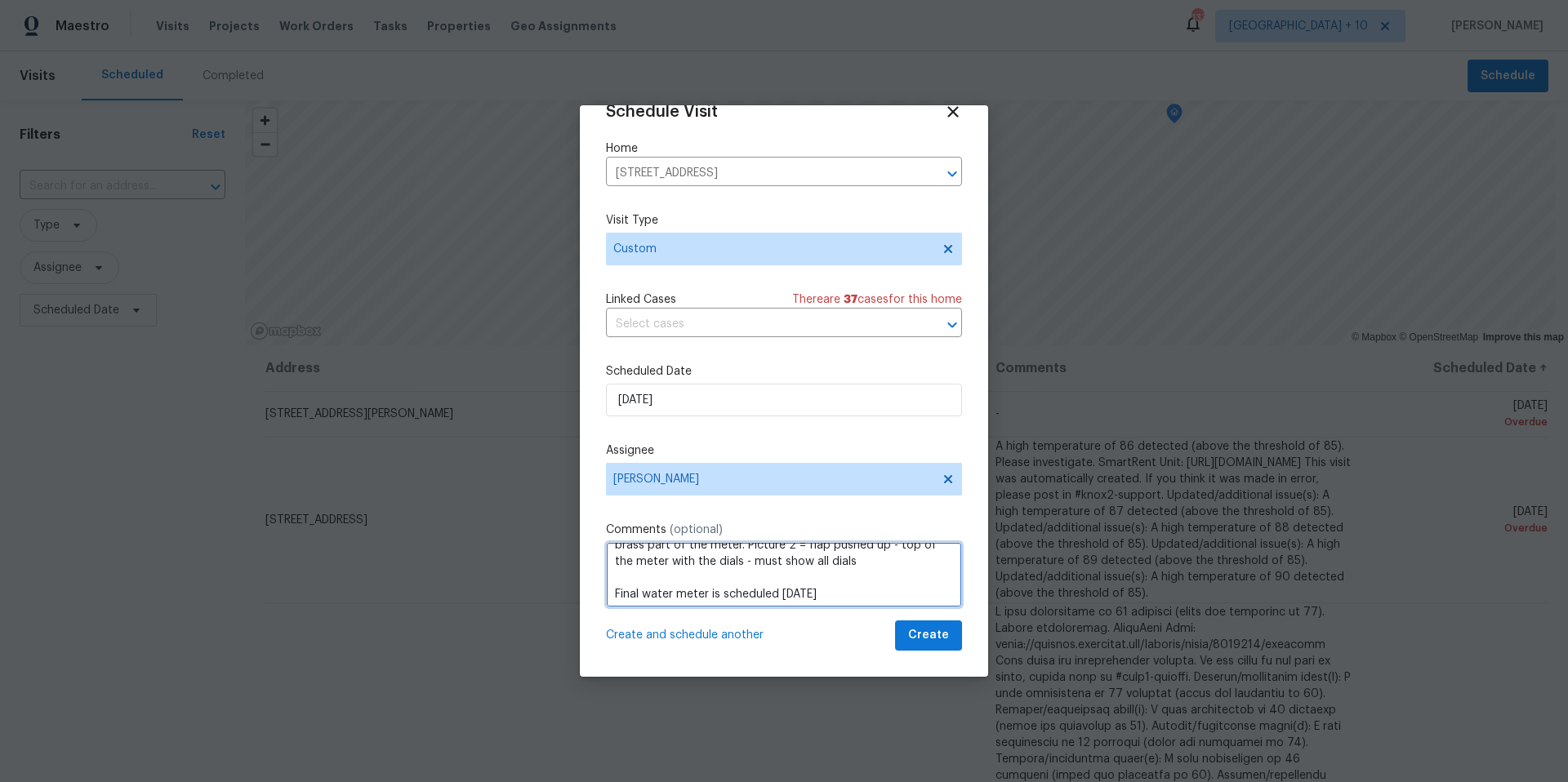
scroll to position [51, 0]
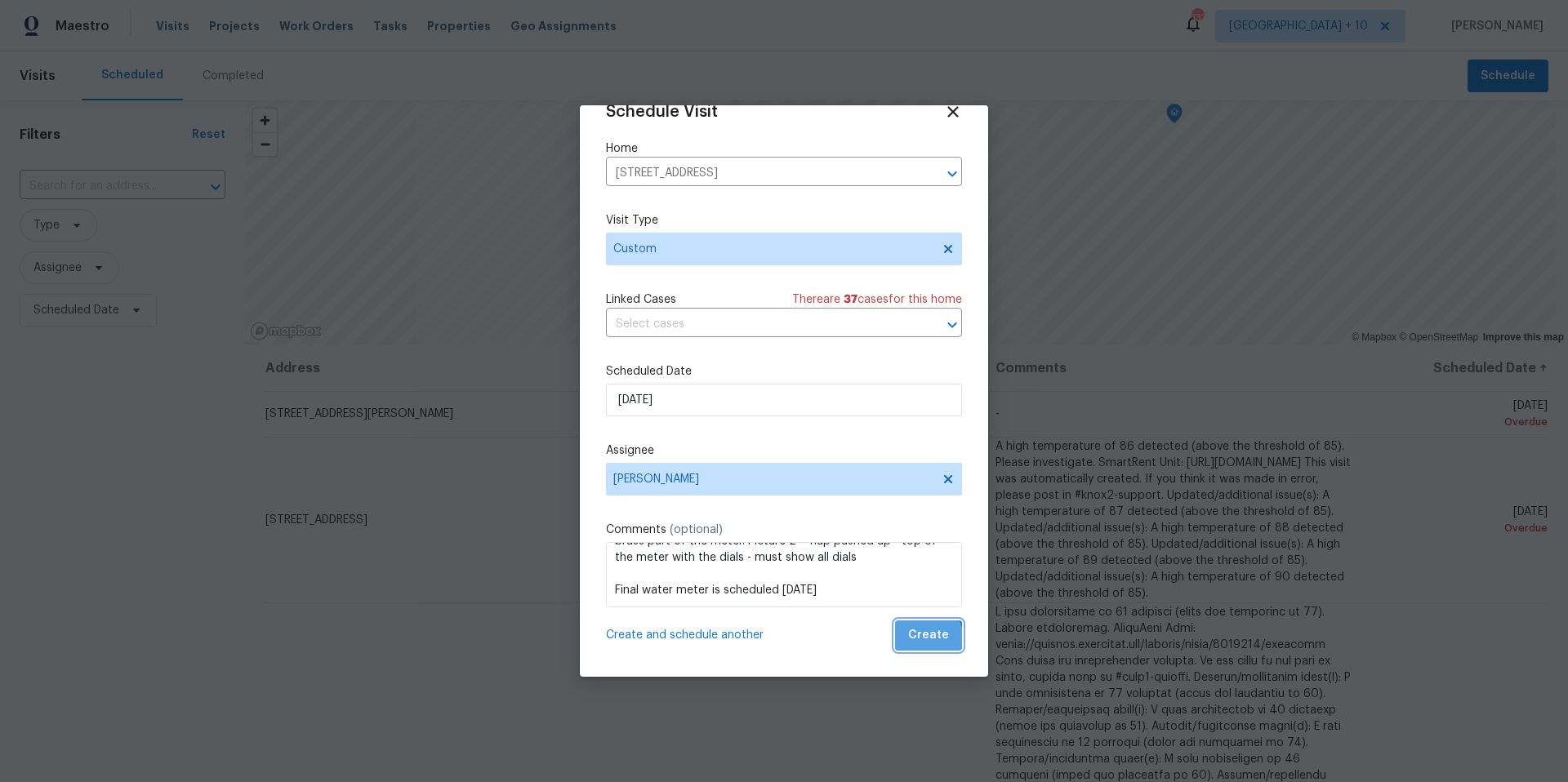
click at [911, 642] on span "Create" at bounding box center [928, 636] width 41 height 21
